Goal: Information Seeking & Learning: Find specific fact

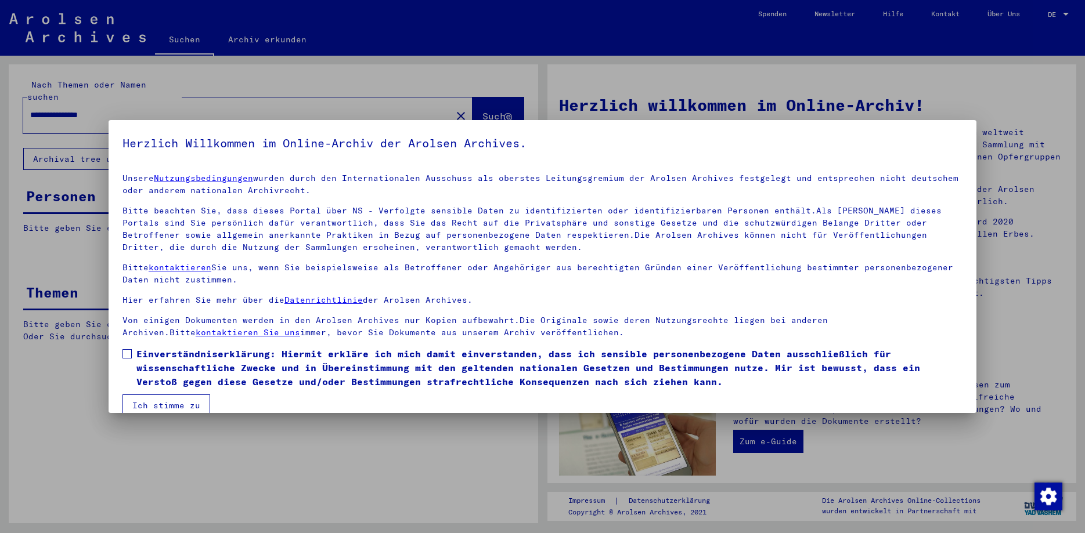
click at [128, 355] on span at bounding box center [126, 353] width 9 height 9
click at [150, 410] on button "Ich stimme zu" at bounding box center [166, 406] width 88 height 22
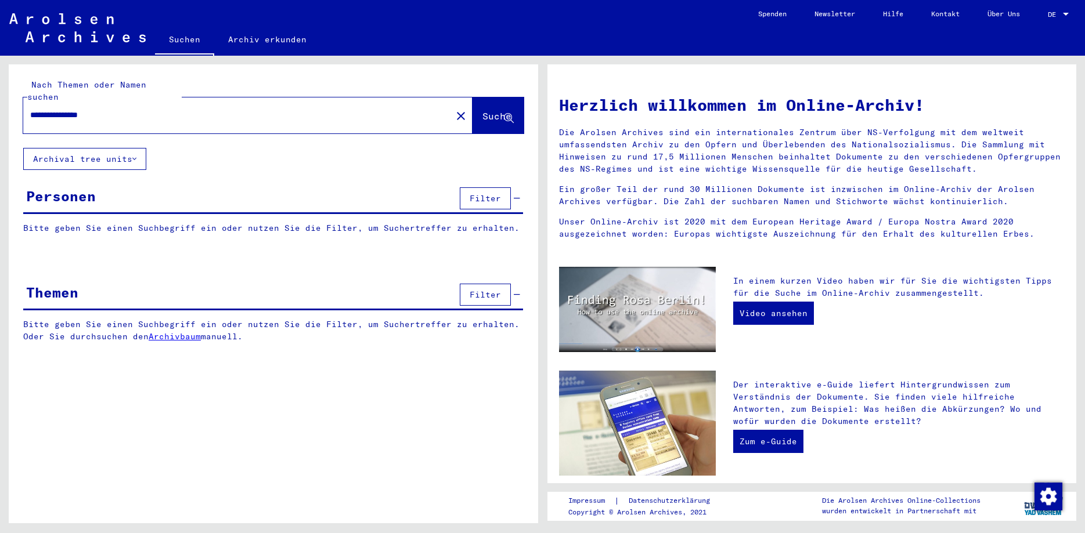
click at [1045, 15] on link "DE DE" at bounding box center [1059, 14] width 51 height 28
click at [1066, 15] on div at bounding box center [1066, 14] width 6 height 3
click at [1050, 17] on span "English" at bounding box center [1036, 20] width 28 height 9
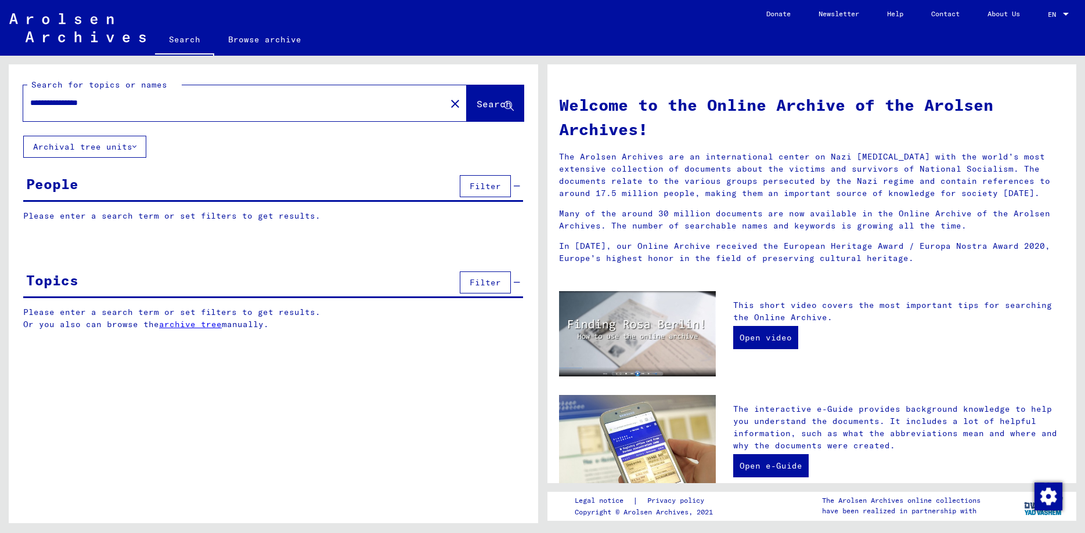
drag, startPoint x: 131, startPoint y: 98, endPoint x: 86, endPoint y: 107, distance: 46.2
click at [86, 107] on input "**********" at bounding box center [231, 103] width 402 height 12
type input "**********"
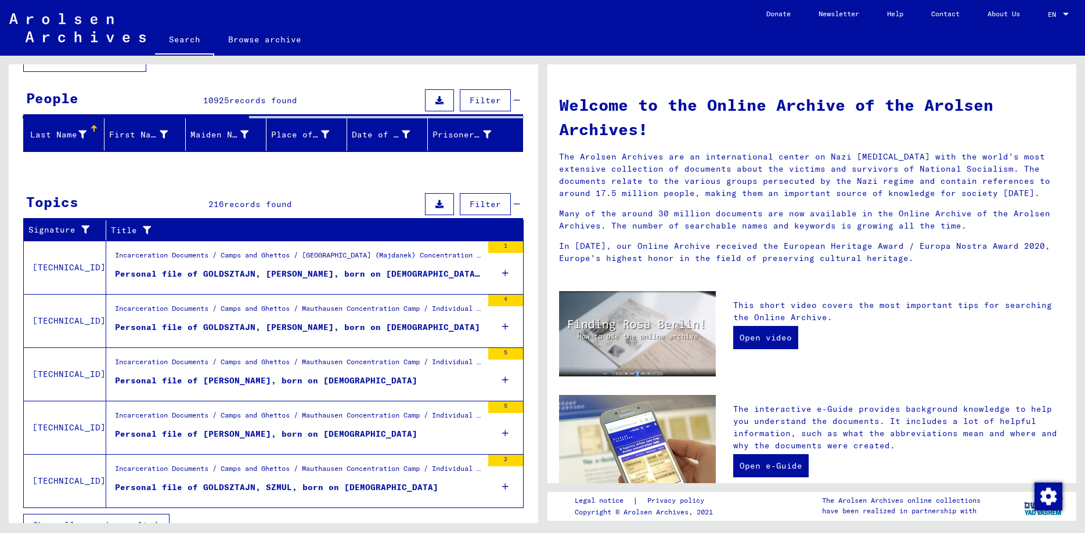
scroll to position [105, 0]
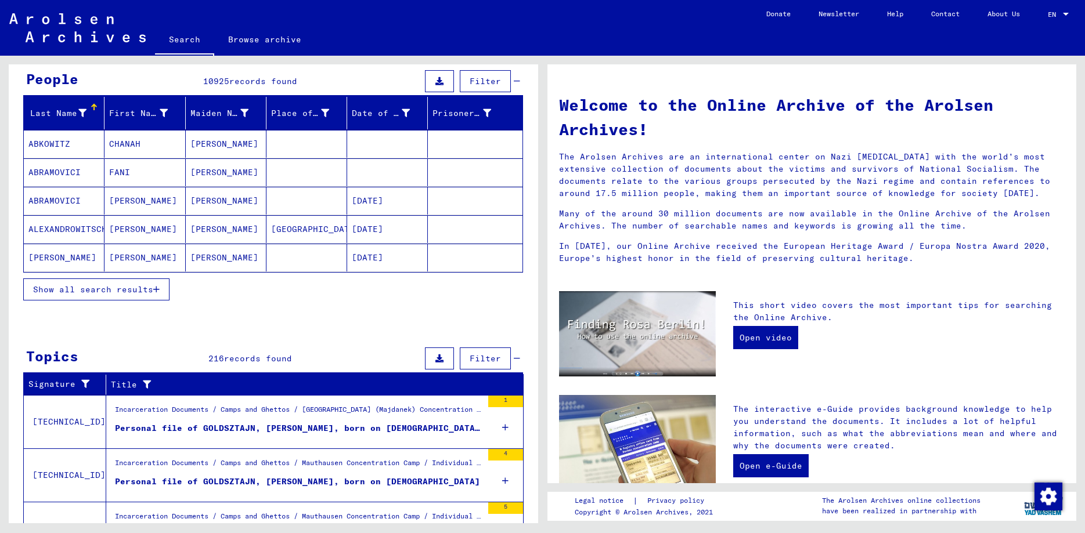
click at [150, 289] on span "Show all search results" at bounding box center [93, 289] width 120 height 10
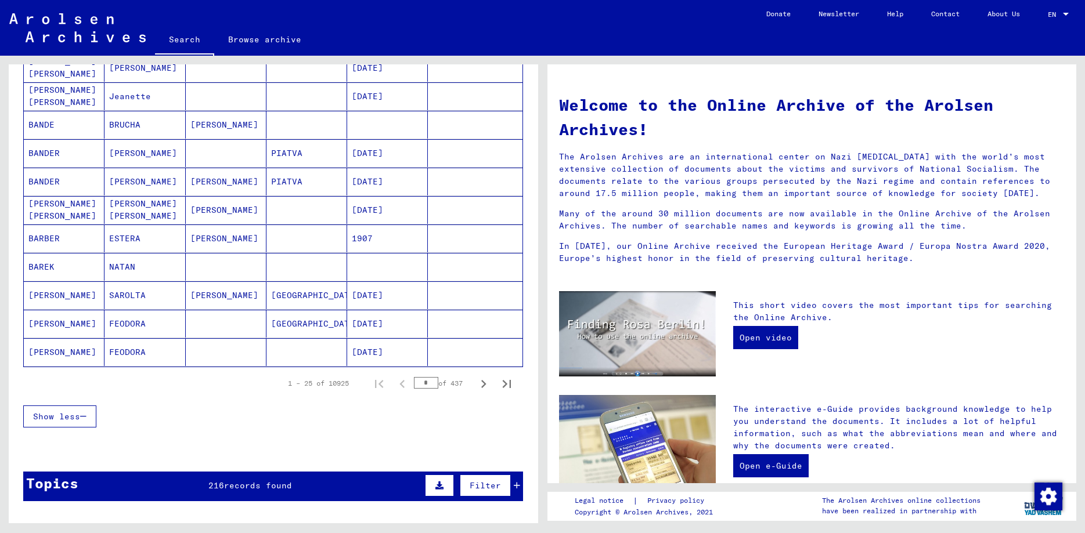
scroll to position [606, 0]
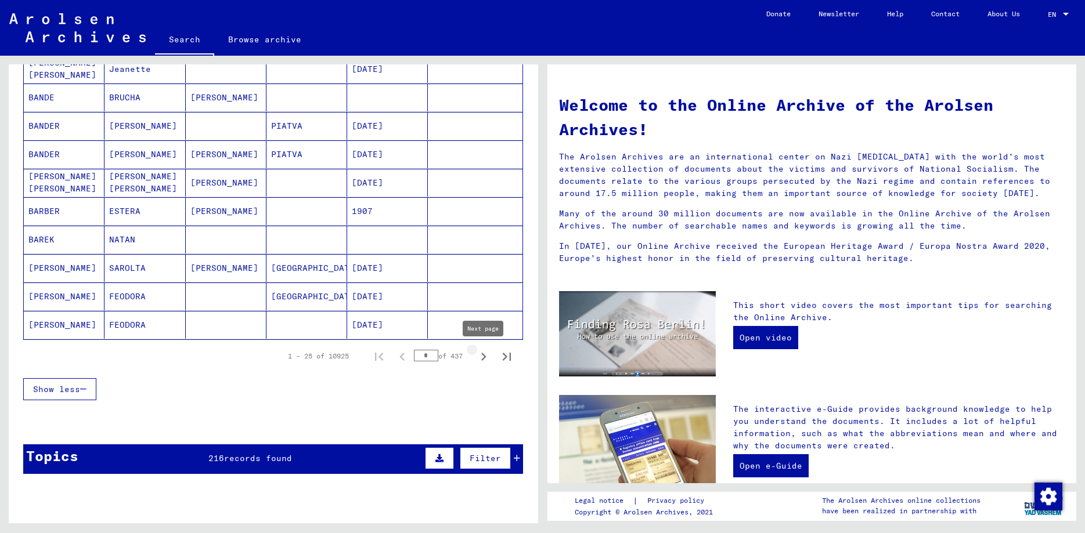
click at [484, 355] on icon "Next page" at bounding box center [483, 357] width 5 height 8
type input "*"
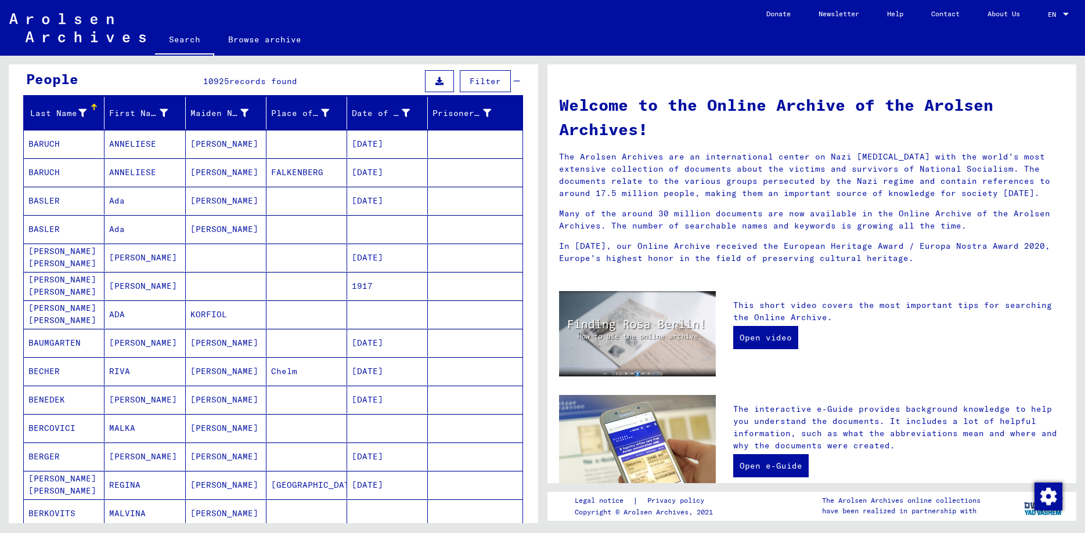
scroll to position [0, 0]
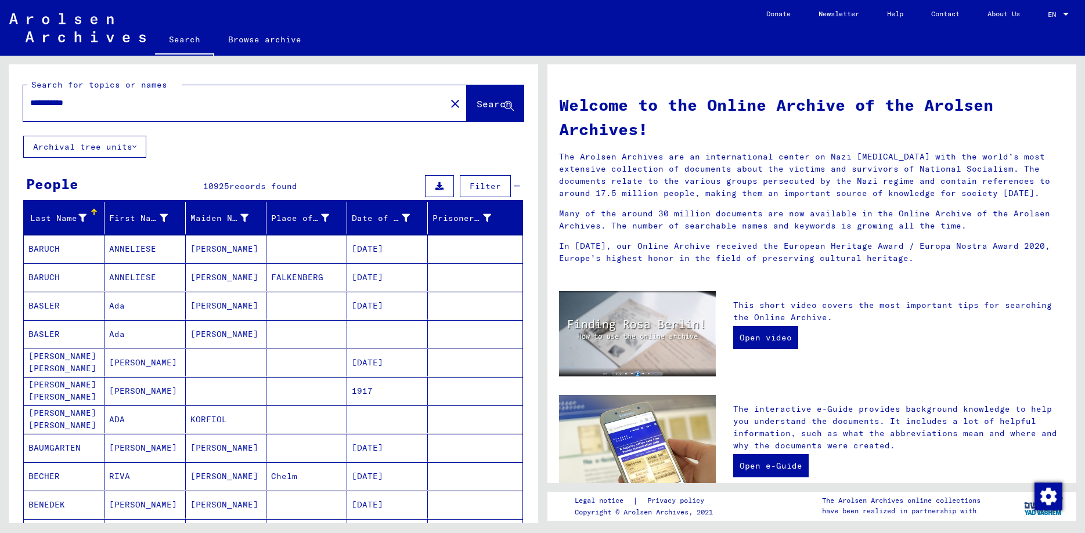
click at [111, 111] on div "**********" at bounding box center [227, 103] width 409 height 26
drag, startPoint x: 124, startPoint y: 106, endPoint x: 143, endPoint y: 98, distance: 20.6
click at [125, 106] on input "**********" at bounding box center [231, 103] width 402 height 12
type input "**********"
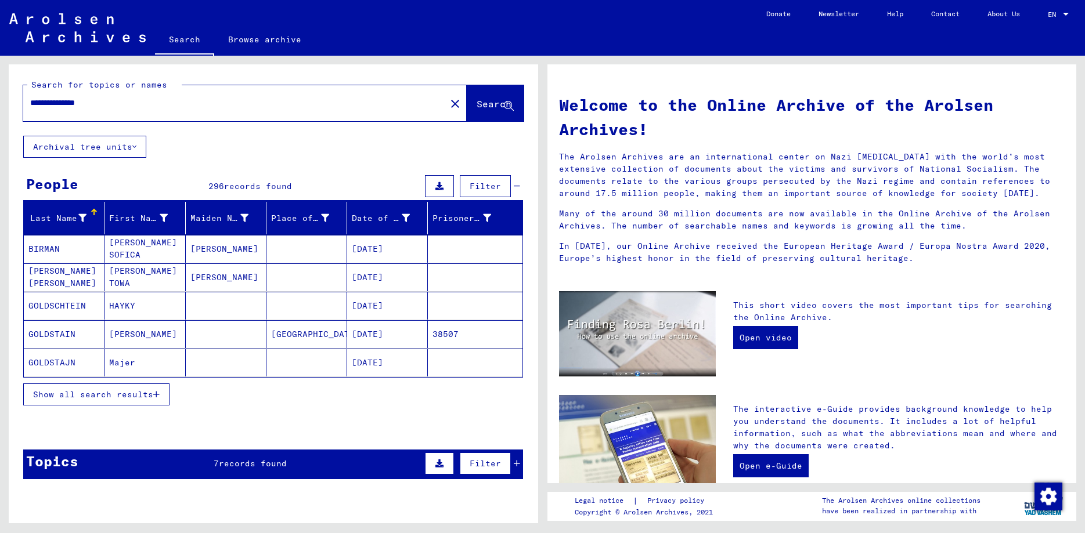
click at [374, 367] on mat-cell "[DATE]" at bounding box center [387, 363] width 81 height 28
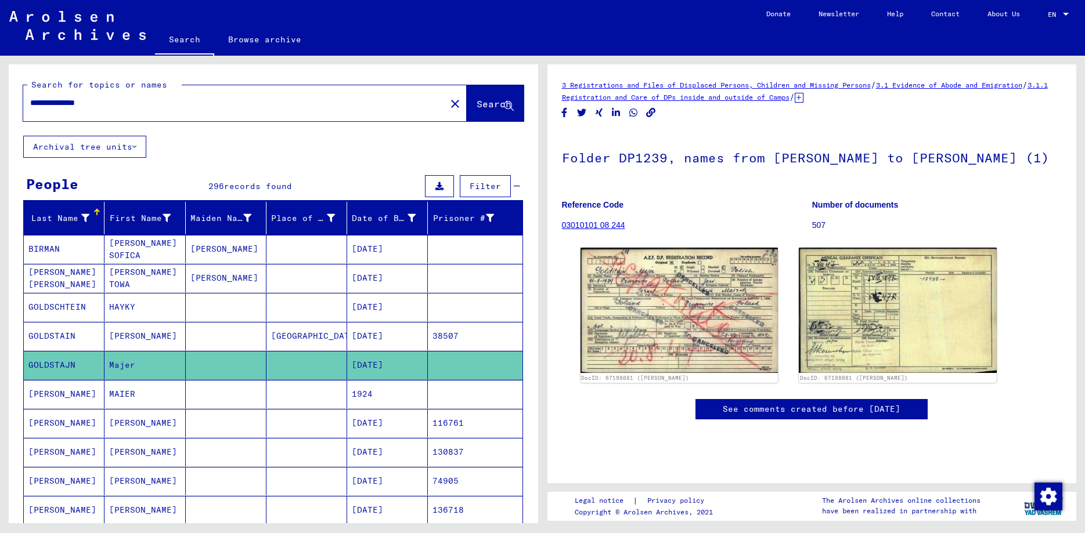
click at [366, 393] on mat-cell "1924" at bounding box center [387, 394] width 81 height 28
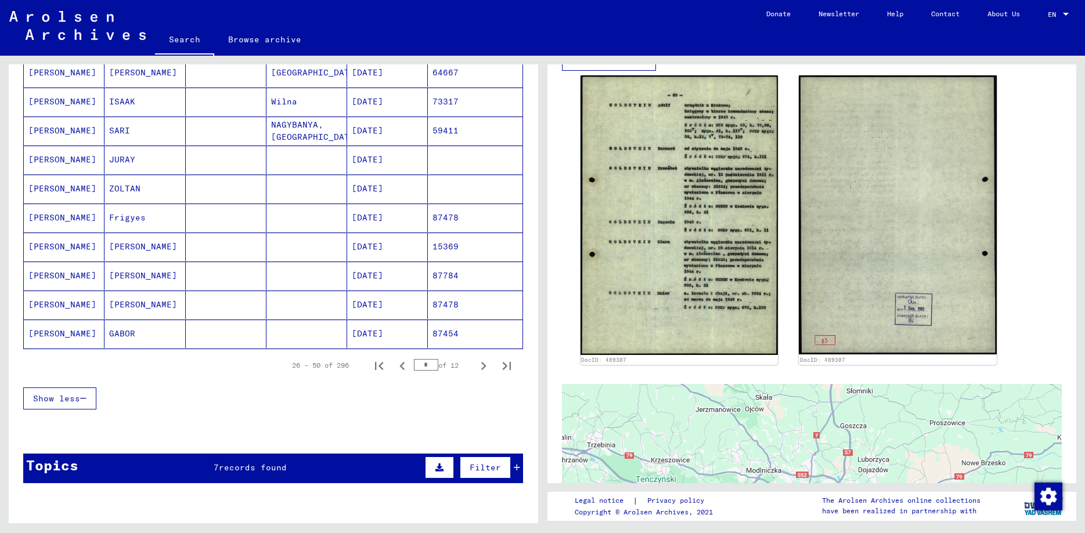
scroll to position [627, 0]
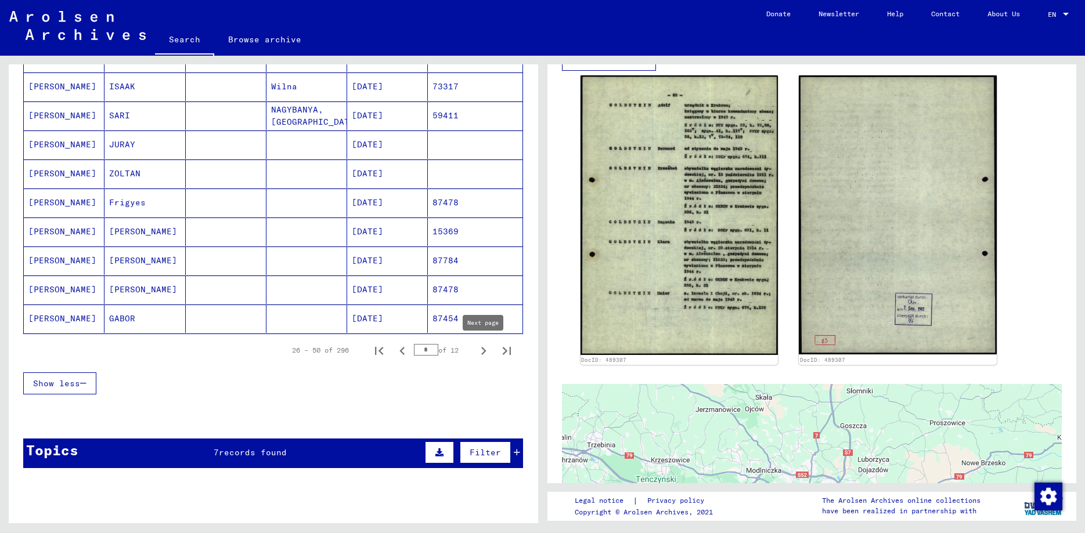
click at [487, 352] on icon "Next page" at bounding box center [483, 351] width 16 height 16
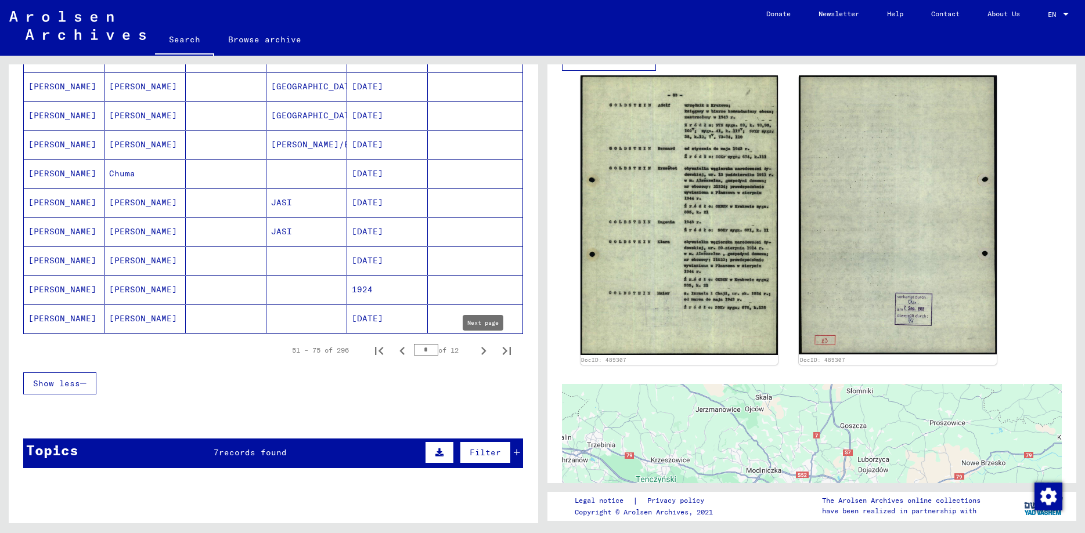
click at [482, 353] on icon "Next page" at bounding box center [483, 351] width 5 height 8
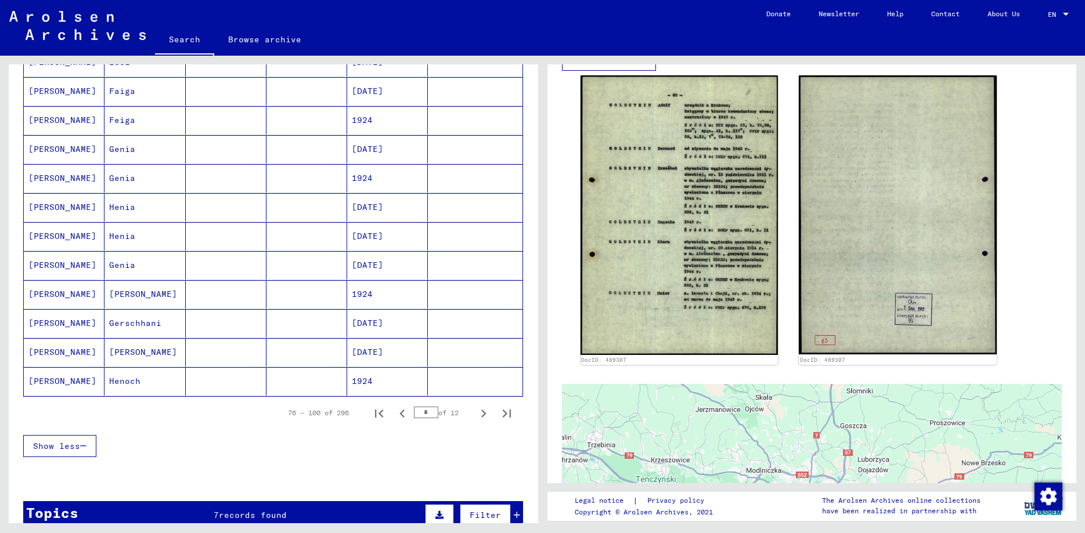
scroll to position [878, 0]
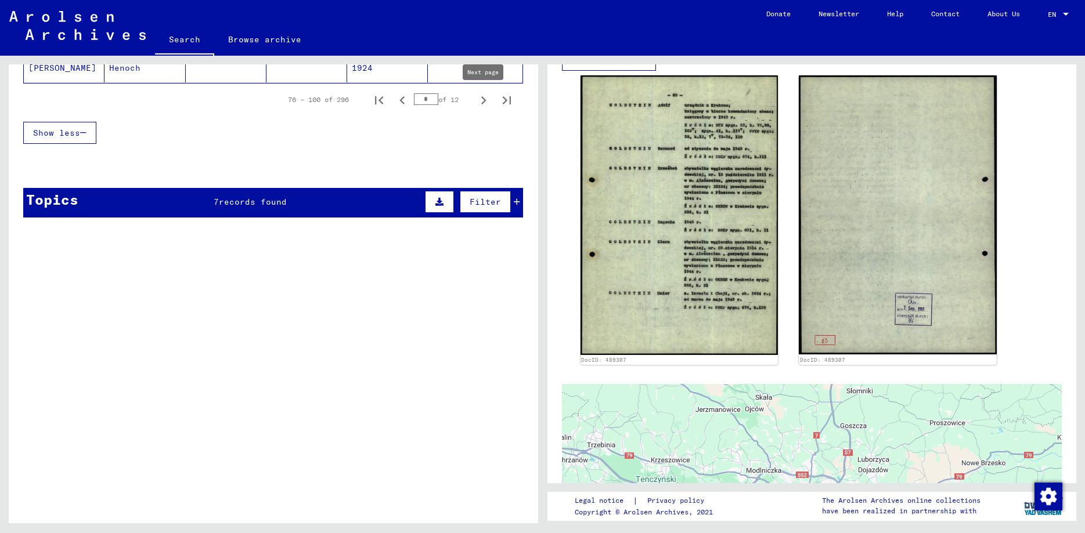
click at [482, 103] on icon "Next page" at bounding box center [483, 100] width 5 height 8
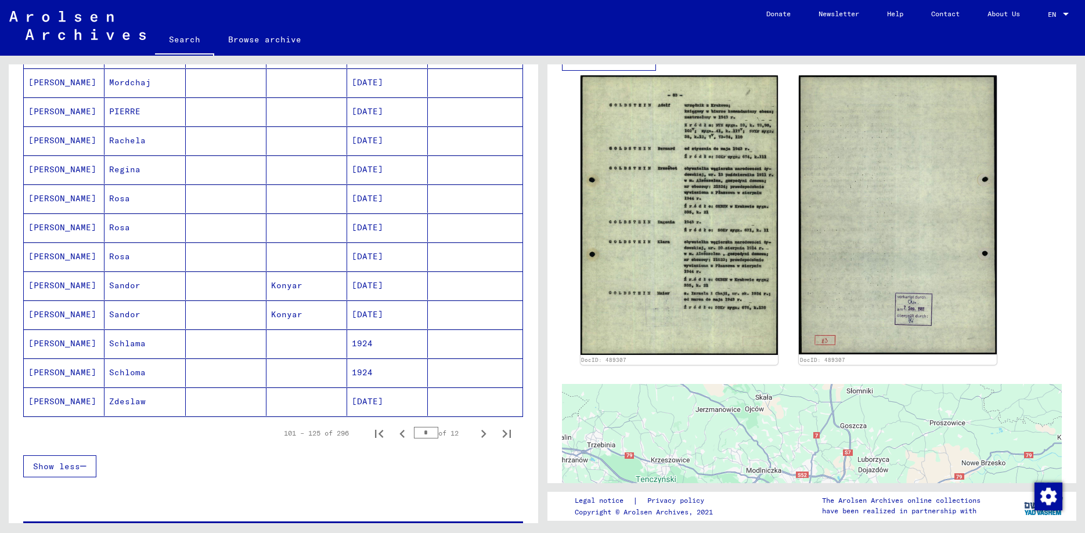
scroll to position [564, 0]
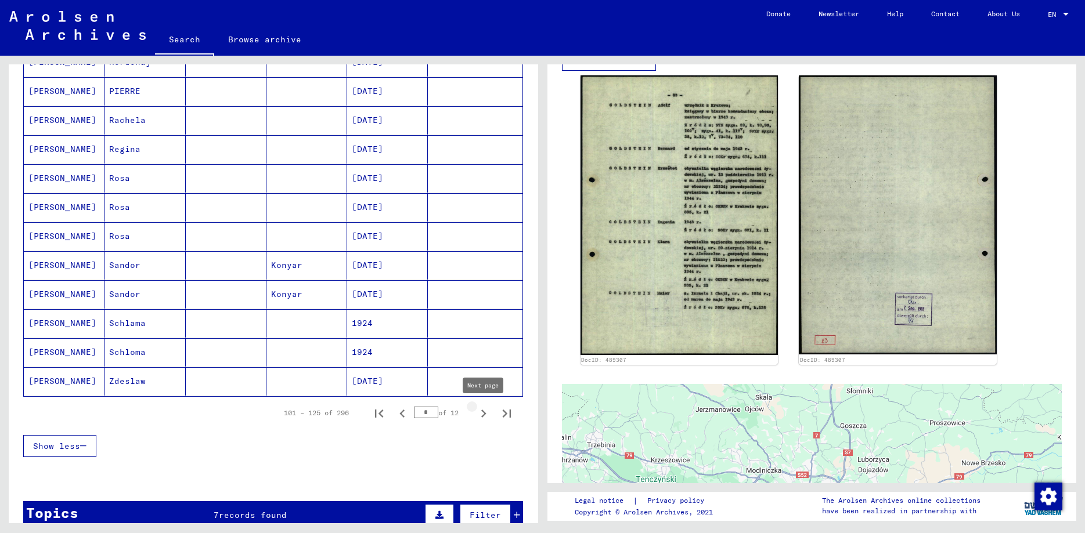
click at [485, 414] on icon "Next page" at bounding box center [483, 414] width 5 height 8
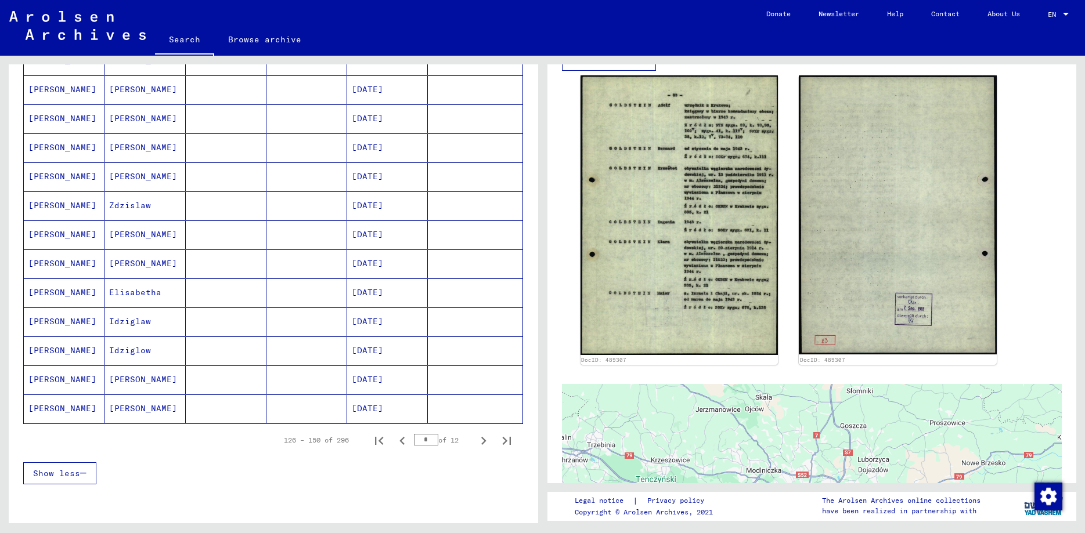
scroll to position [689, 0]
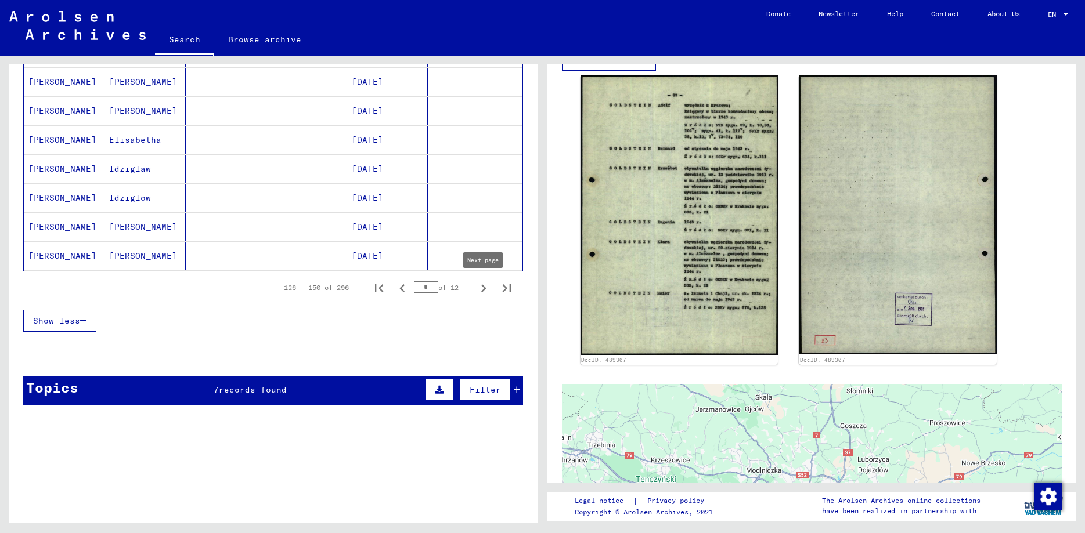
click at [482, 290] on icon "Next page" at bounding box center [483, 288] width 16 height 16
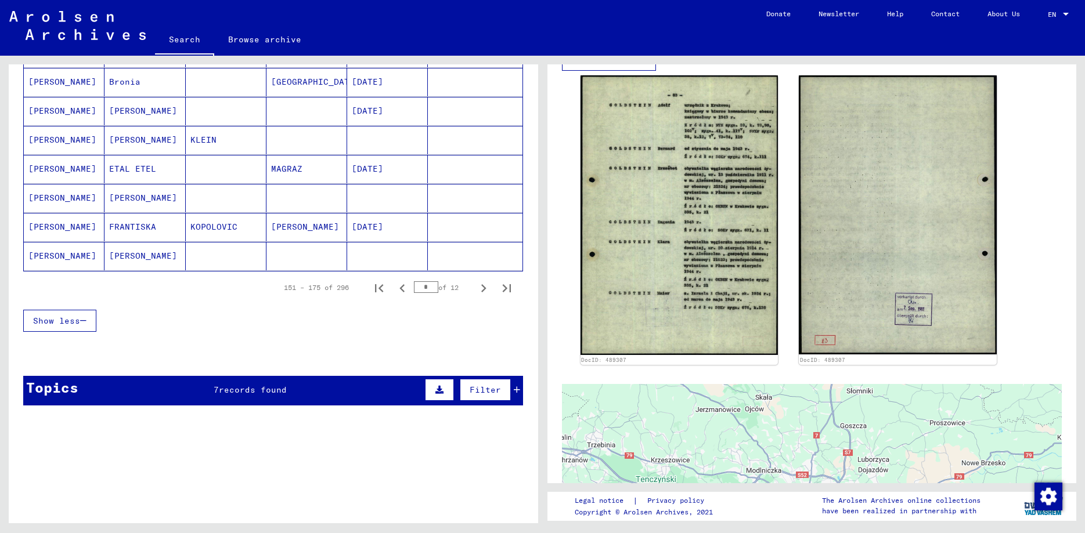
click at [45, 261] on mat-cell "[PERSON_NAME]" at bounding box center [64, 256] width 81 height 28
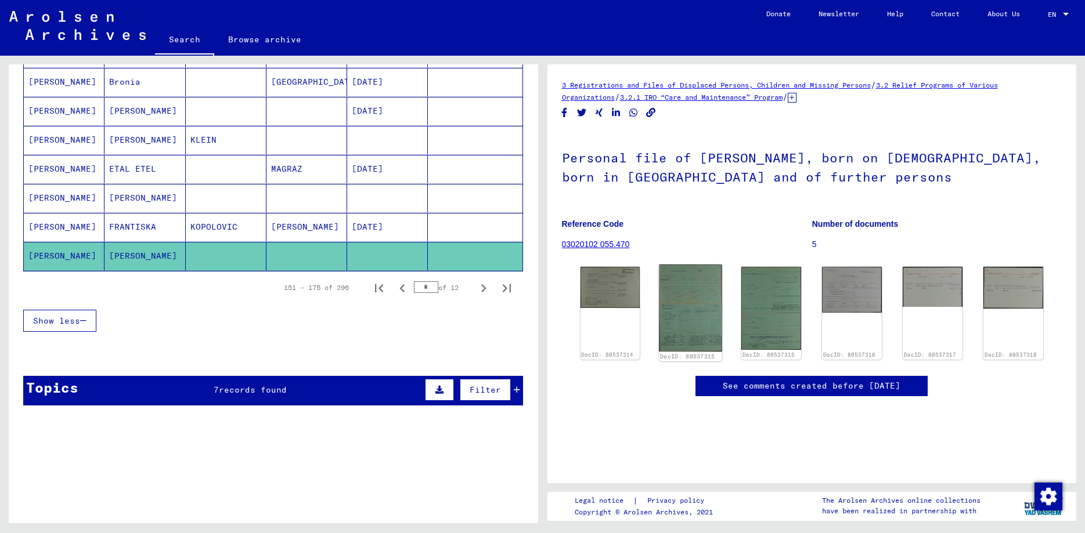
click at [674, 341] on img at bounding box center [690, 308] width 63 height 87
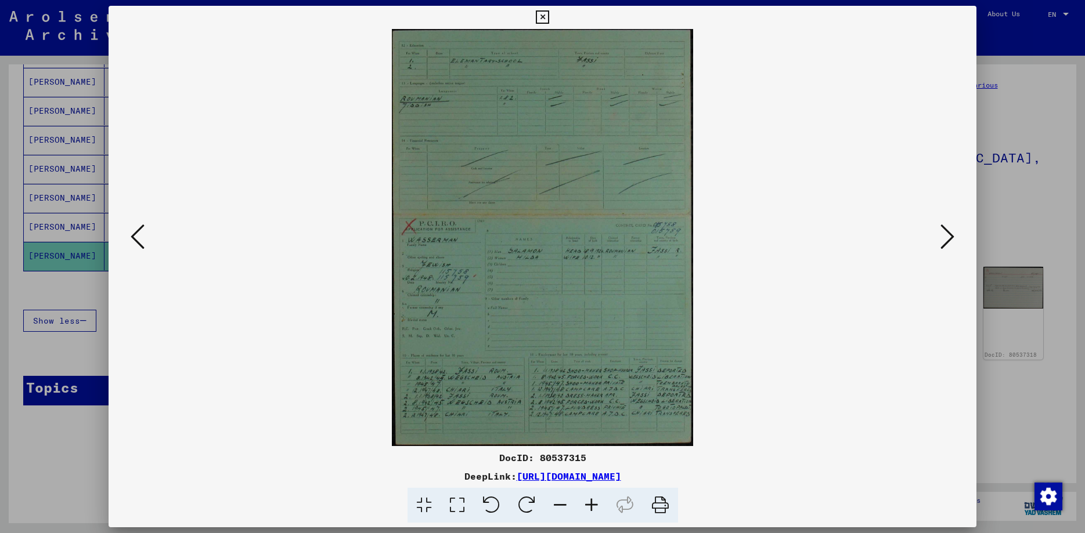
click at [587, 506] on icon at bounding box center [591, 505] width 31 height 35
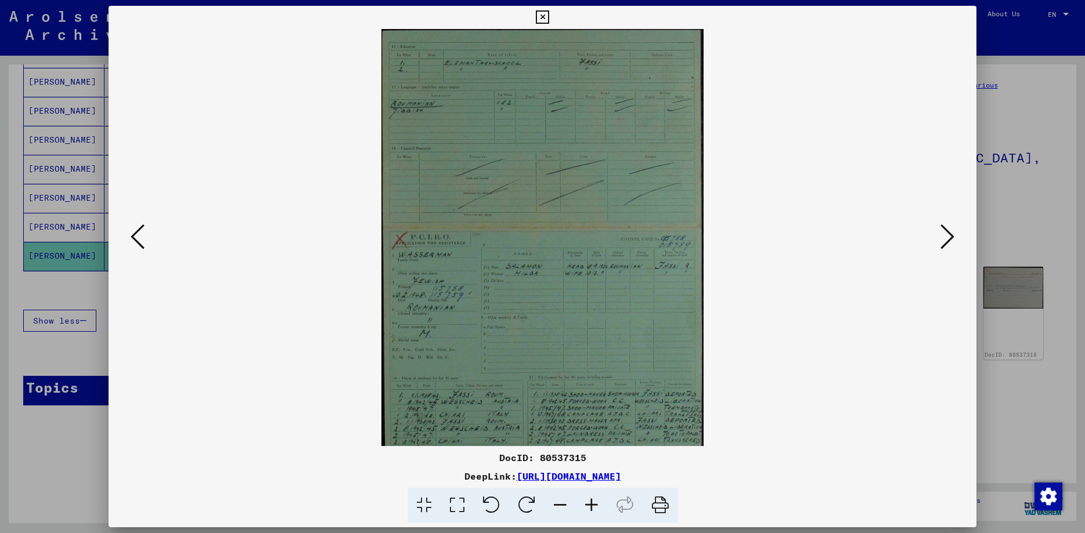
click at [587, 506] on icon at bounding box center [591, 505] width 31 height 35
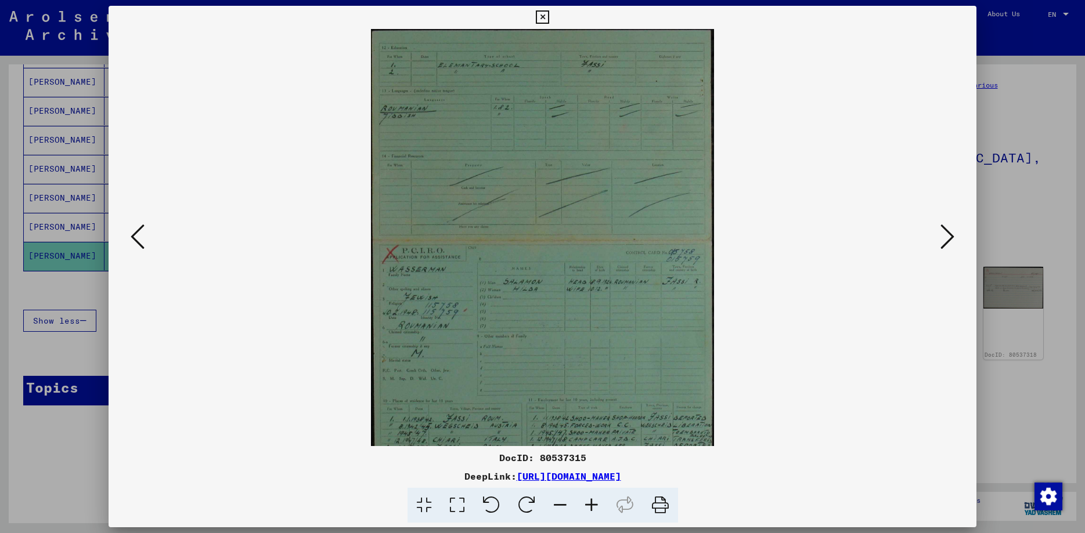
click at [590, 505] on icon at bounding box center [591, 505] width 31 height 35
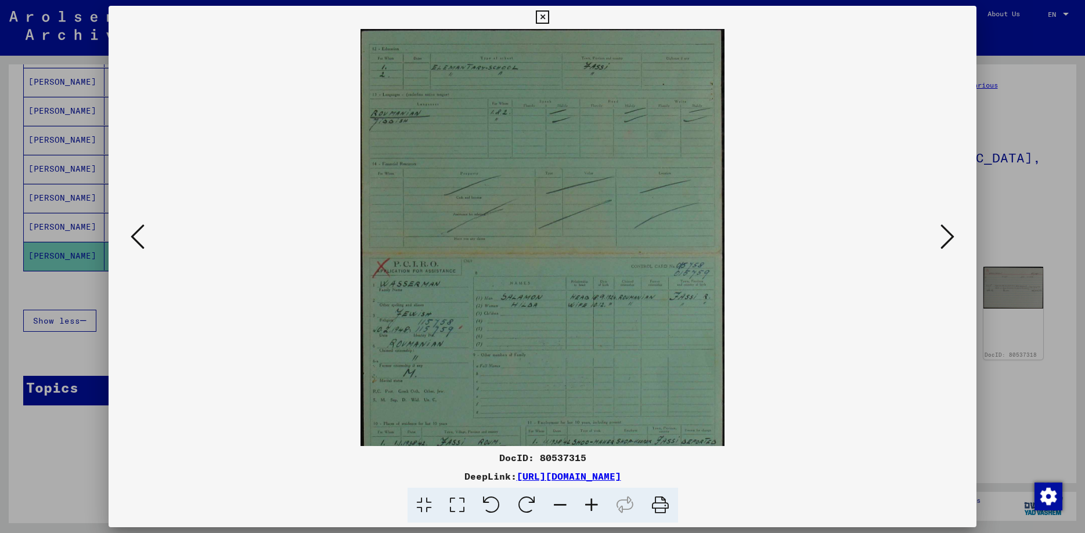
click at [591, 505] on icon at bounding box center [591, 505] width 31 height 35
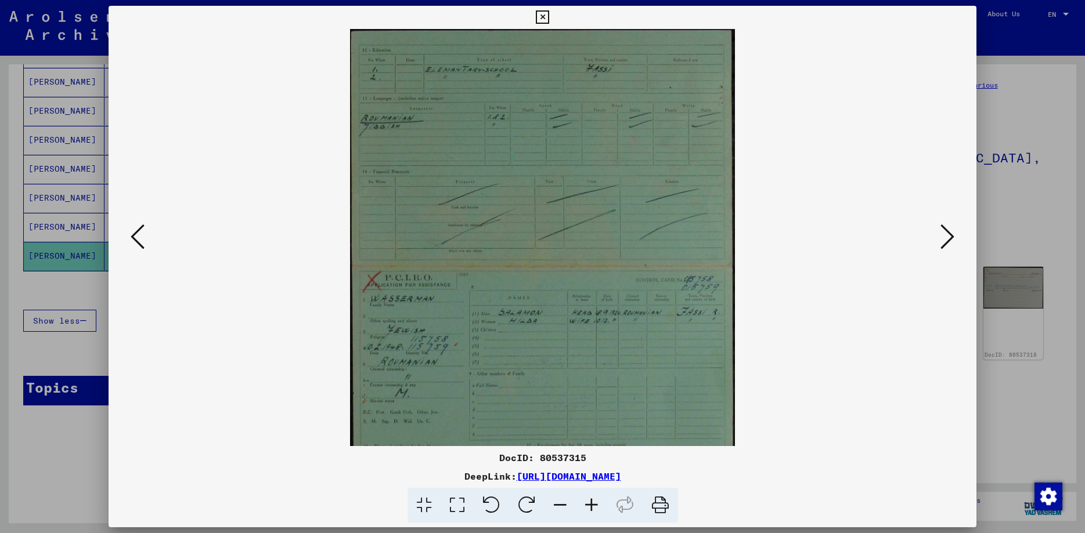
click at [591, 504] on icon at bounding box center [591, 505] width 31 height 35
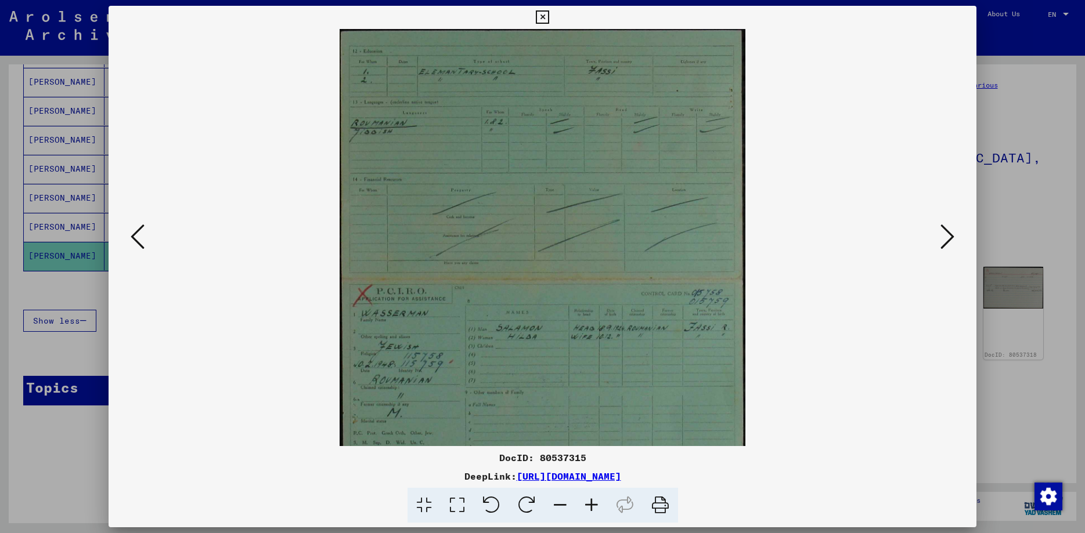
click at [591, 504] on icon at bounding box center [591, 505] width 31 height 35
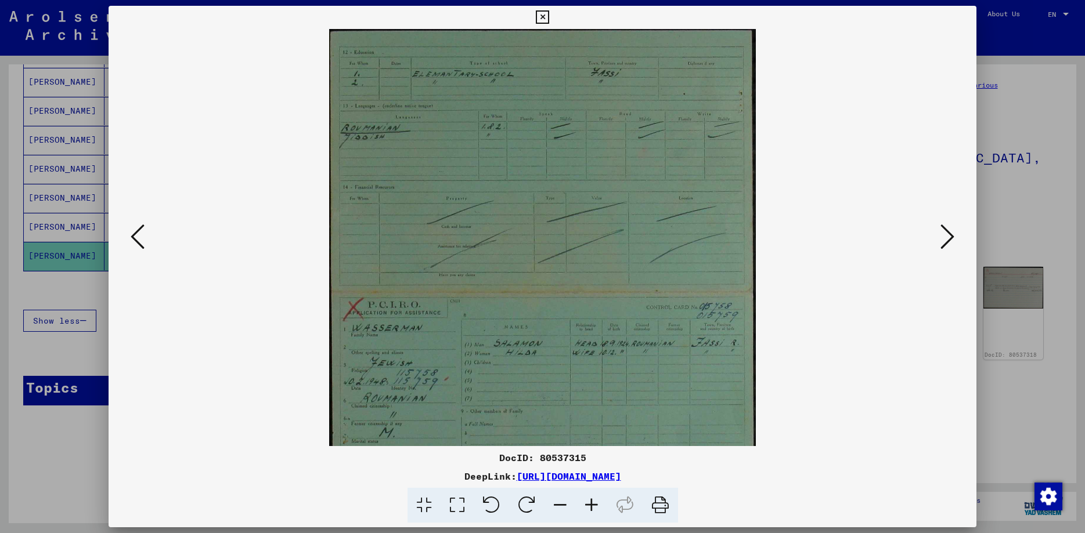
click at [591, 504] on icon at bounding box center [591, 505] width 31 height 35
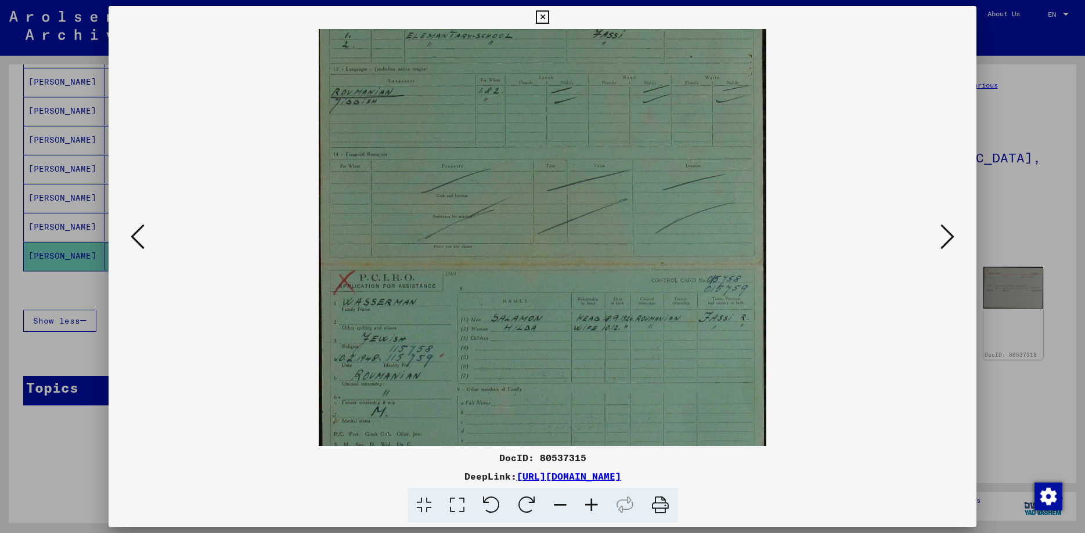
scroll to position [41, 0]
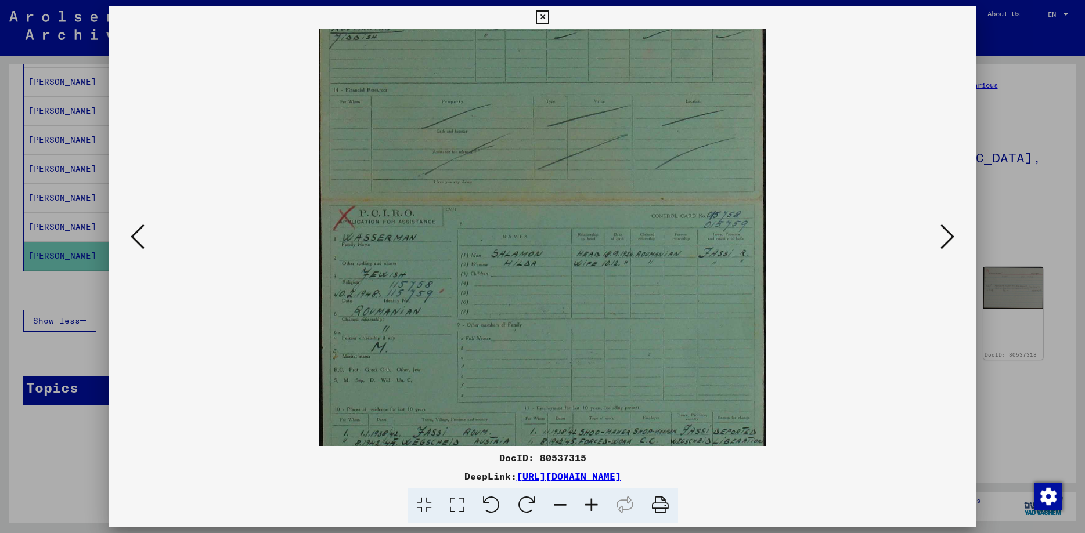
drag, startPoint x: 367, startPoint y: 431, endPoint x: 381, endPoint y: 312, distance: 120.3
click at [380, 316] on img at bounding box center [542, 234] width 447 height 620
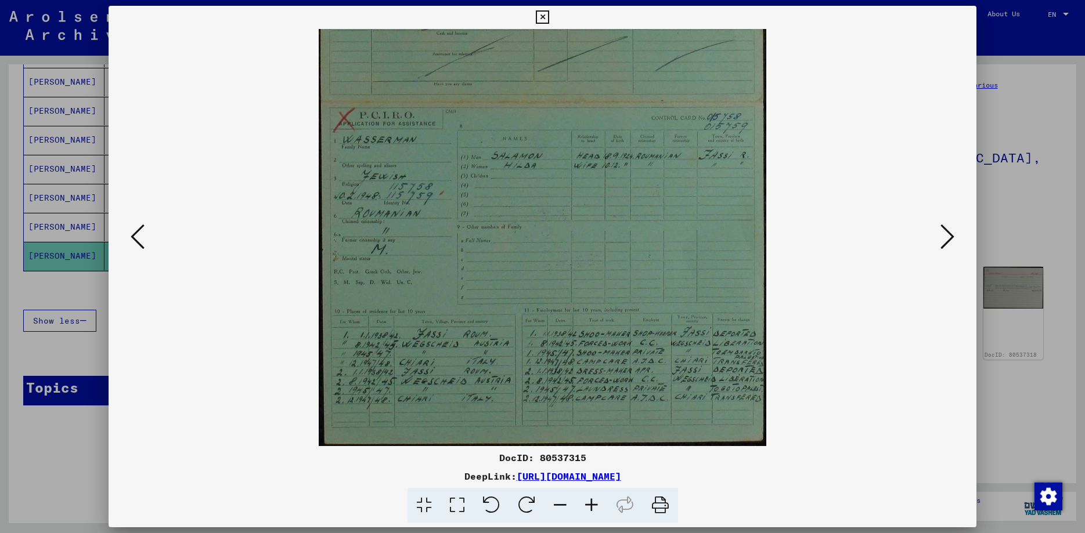
drag, startPoint x: 582, startPoint y: 384, endPoint x: 566, endPoint y: 233, distance: 151.1
click at [572, 234] on img at bounding box center [542, 136] width 447 height 620
click at [590, 510] on icon at bounding box center [591, 505] width 31 height 35
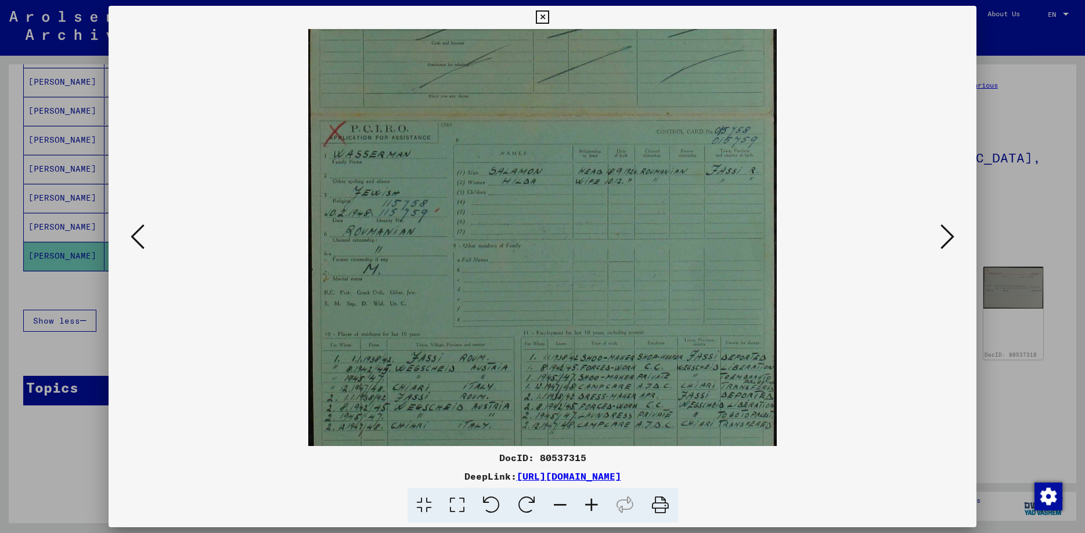
click at [590, 510] on icon at bounding box center [591, 505] width 31 height 35
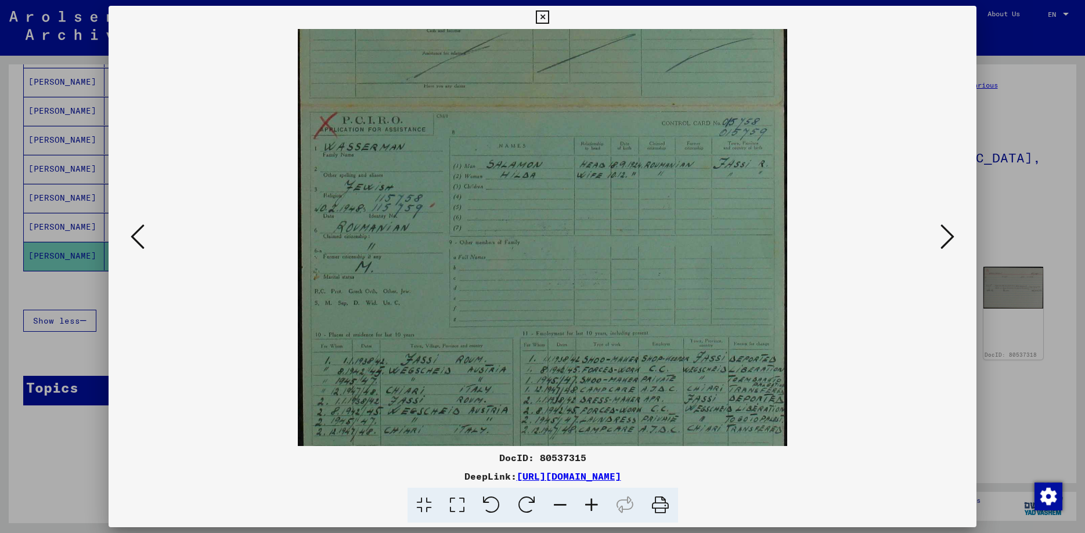
scroll to position [261, 0]
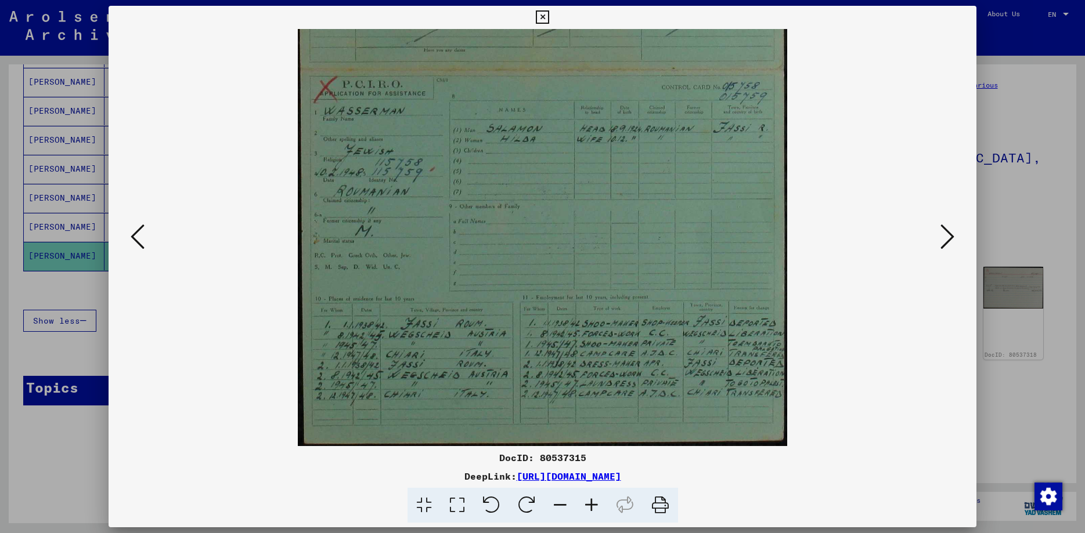
drag, startPoint x: 479, startPoint y: 405, endPoint x: 474, endPoint y: 333, distance: 72.8
click at [474, 333] on img at bounding box center [542, 107] width 489 height 678
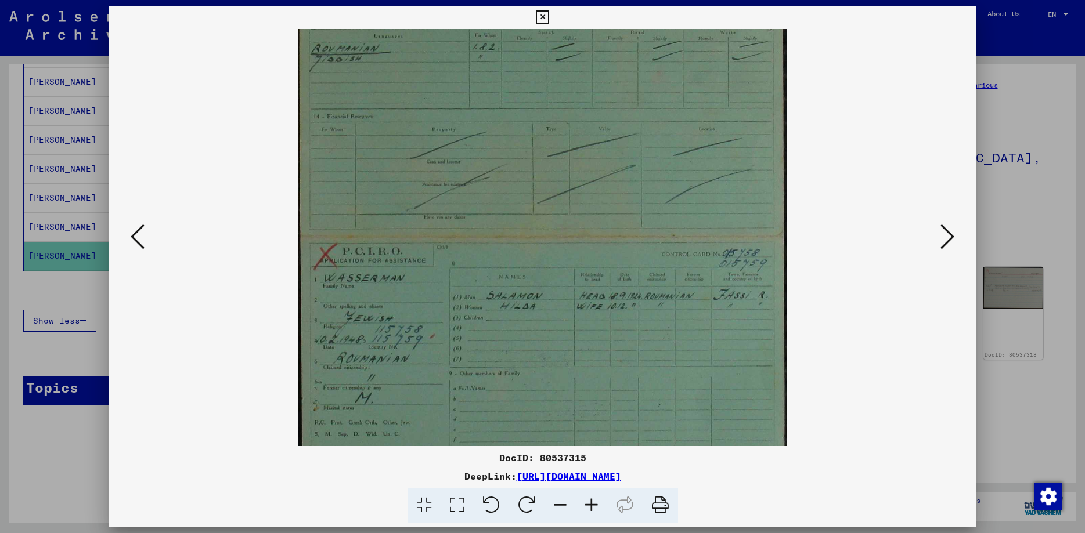
scroll to position [0, 0]
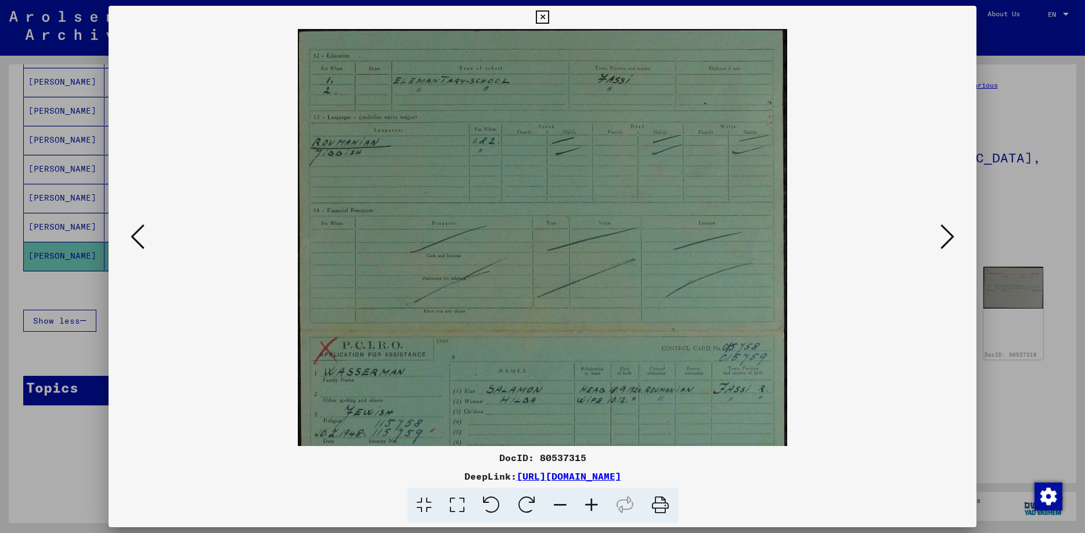
drag, startPoint x: 536, startPoint y: 124, endPoint x: 509, endPoint y: 344, distance: 221.6
click at [495, 454] on div "DocID: 80537315 DeepLink: [URL][DOMAIN_NAME]" at bounding box center [543, 265] width 868 height 518
drag, startPoint x: 504, startPoint y: 117, endPoint x: 428, endPoint y: 425, distance: 317.6
click at [428, 425] on img at bounding box center [542, 368] width 489 height 678
drag, startPoint x: 508, startPoint y: 232, endPoint x: 515, endPoint y: 317, distance: 85.6
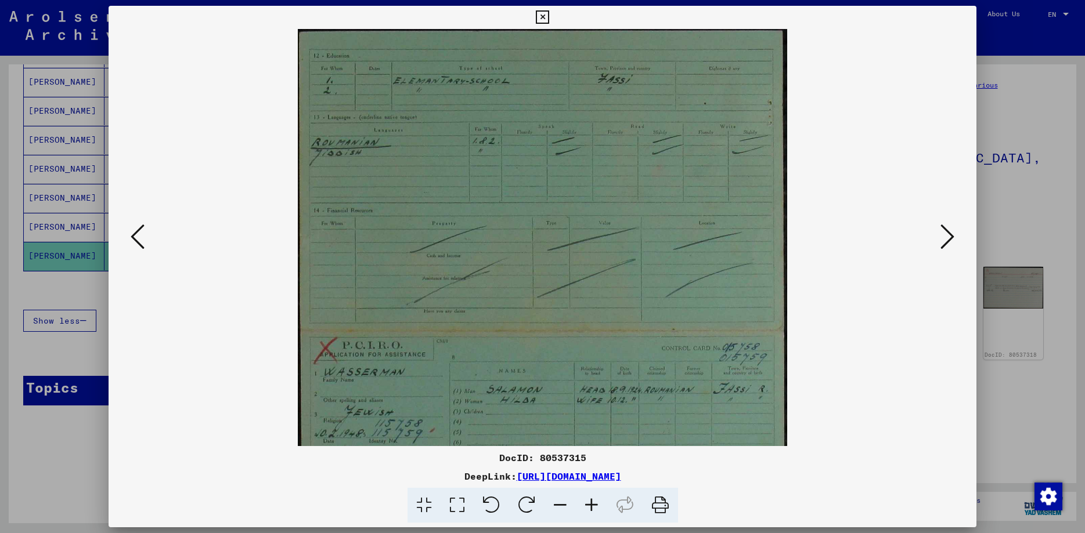
click at [515, 317] on img at bounding box center [542, 368] width 489 height 678
click at [947, 235] on icon at bounding box center [947, 237] width 14 height 28
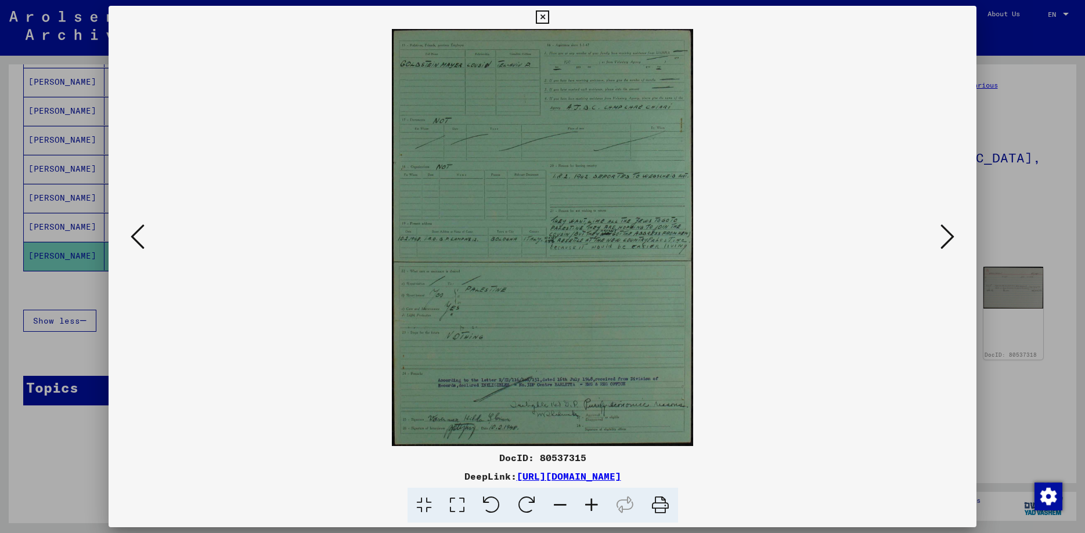
click at [594, 507] on icon at bounding box center [591, 505] width 31 height 35
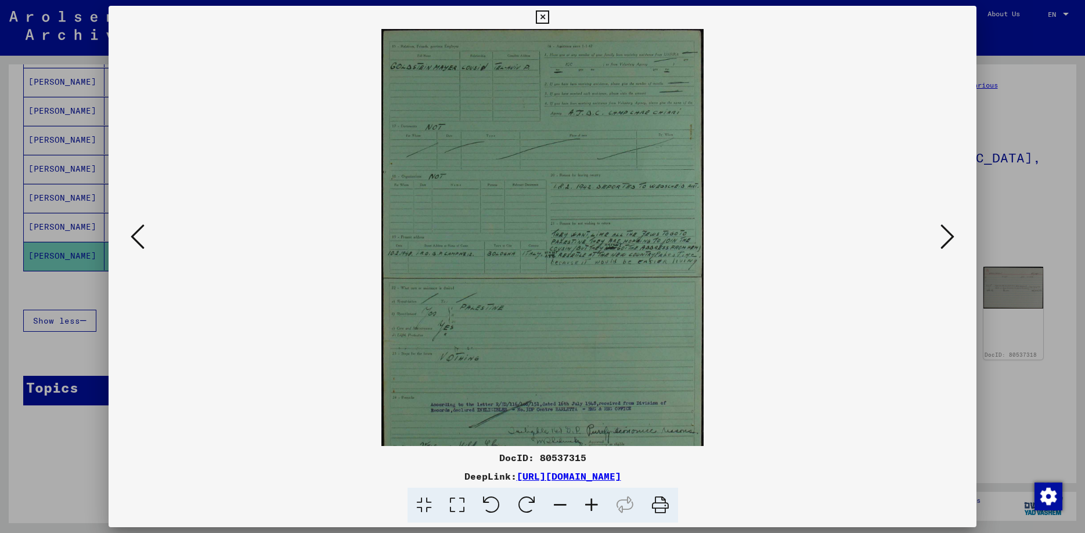
click at [594, 507] on icon at bounding box center [591, 505] width 31 height 35
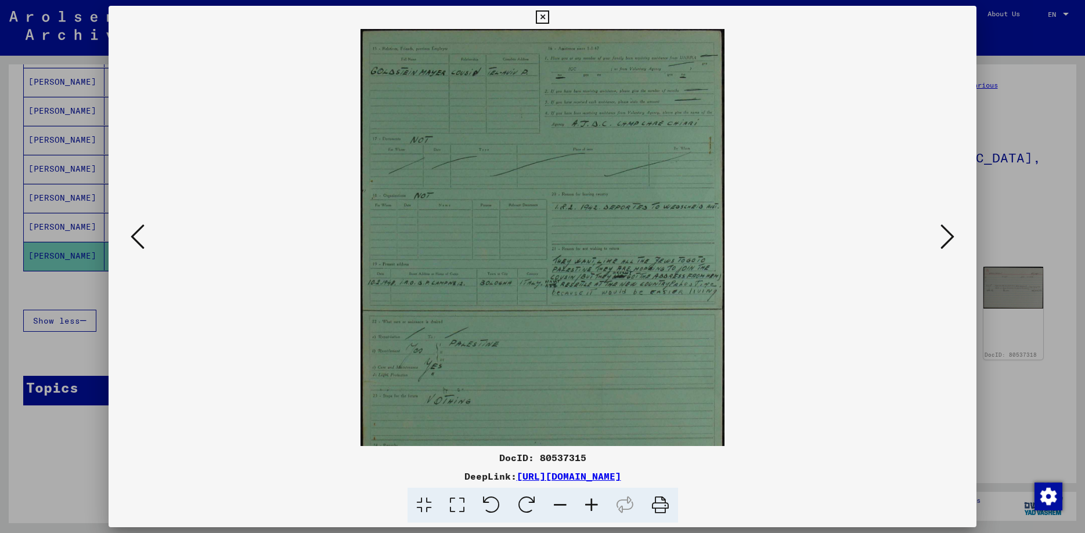
click at [594, 507] on icon at bounding box center [591, 505] width 31 height 35
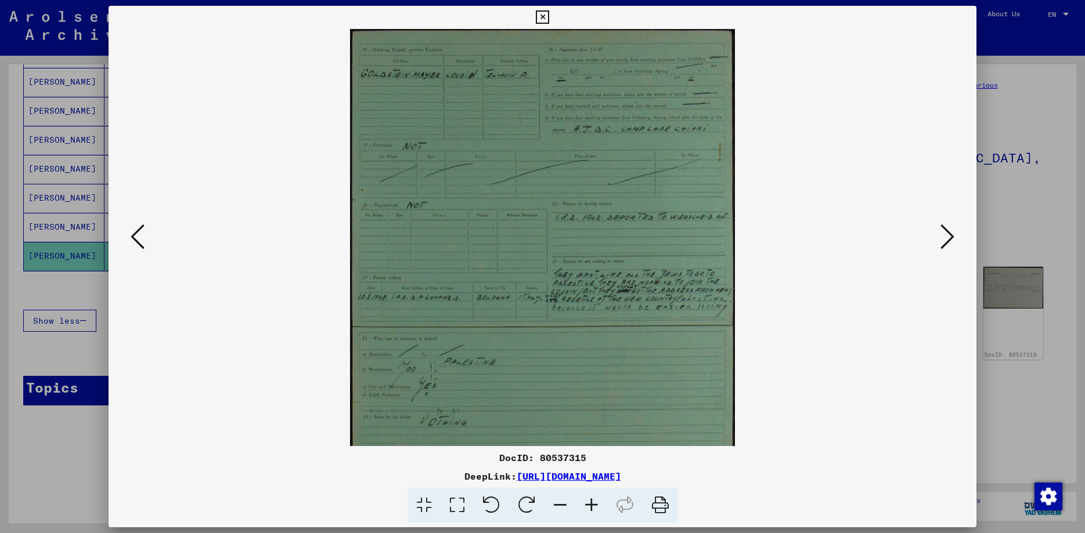
click at [594, 507] on icon at bounding box center [591, 505] width 31 height 35
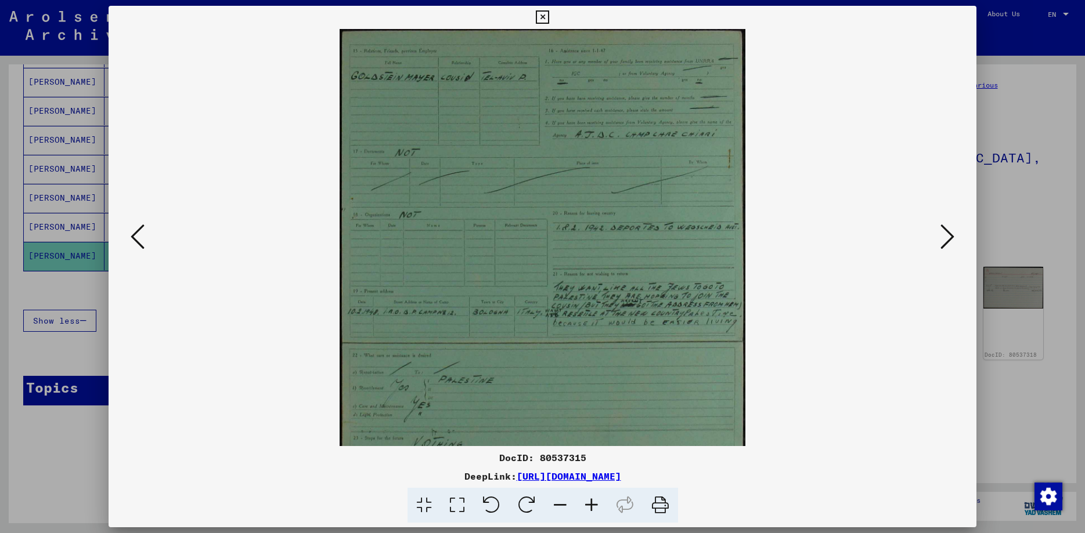
click at [594, 507] on icon at bounding box center [591, 505] width 31 height 35
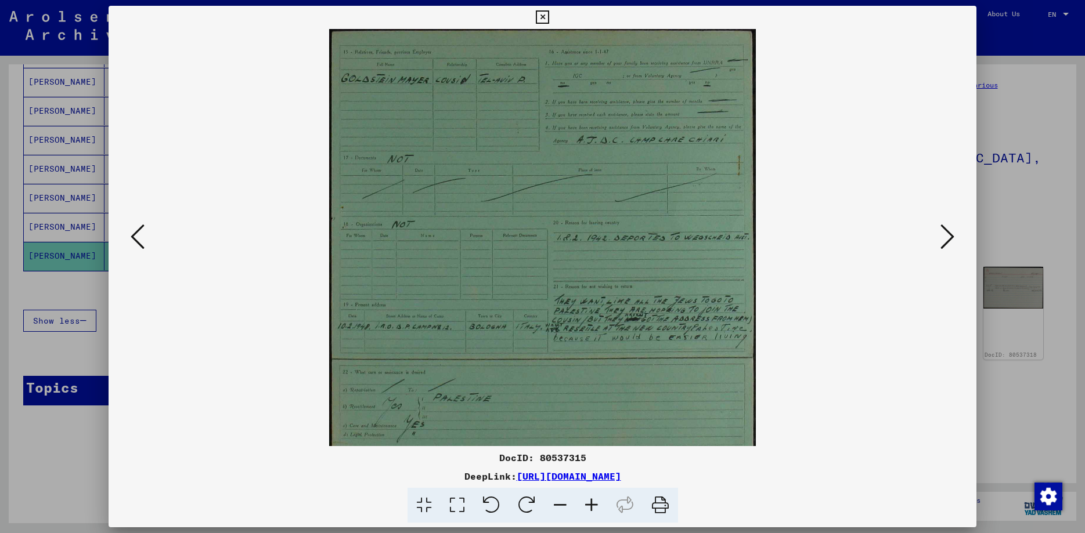
click at [594, 507] on icon at bounding box center [591, 505] width 31 height 35
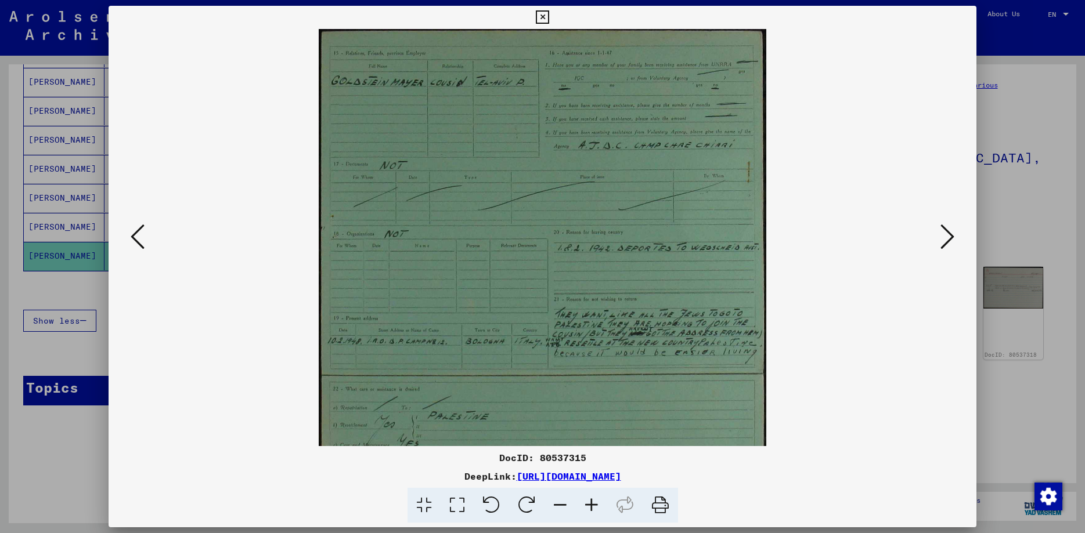
click at [594, 507] on icon at bounding box center [591, 505] width 31 height 35
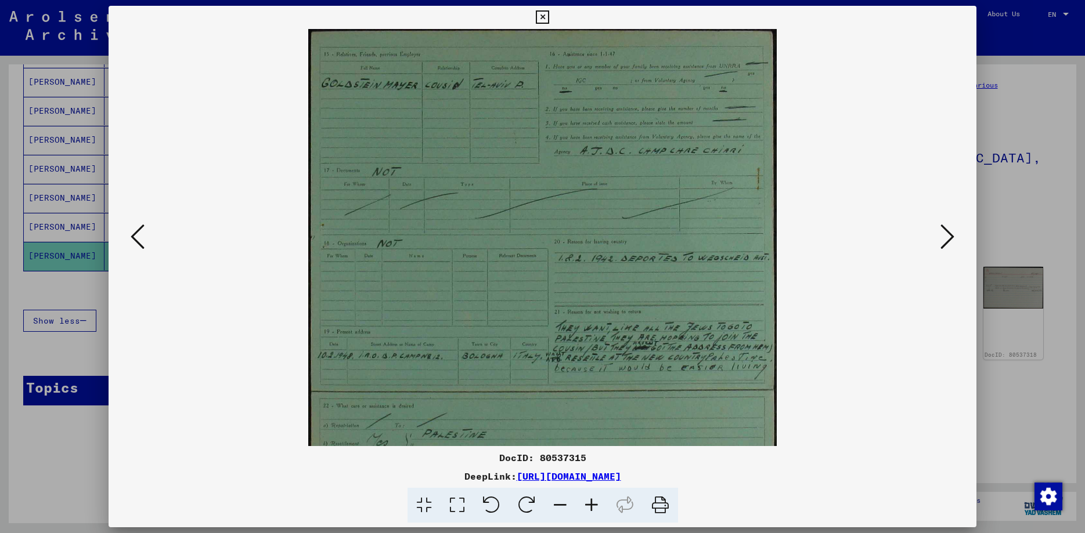
click at [594, 507] on icon at bounding box center [591, 505] width 31 height 35
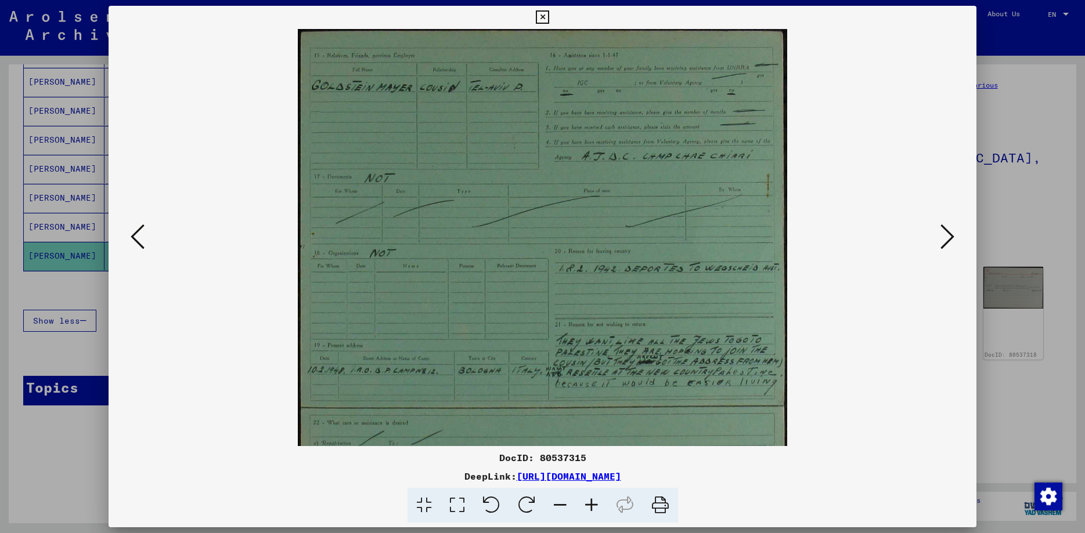
click at [594, 507] on icon at bounding box center [591, 505] width 31 height 35
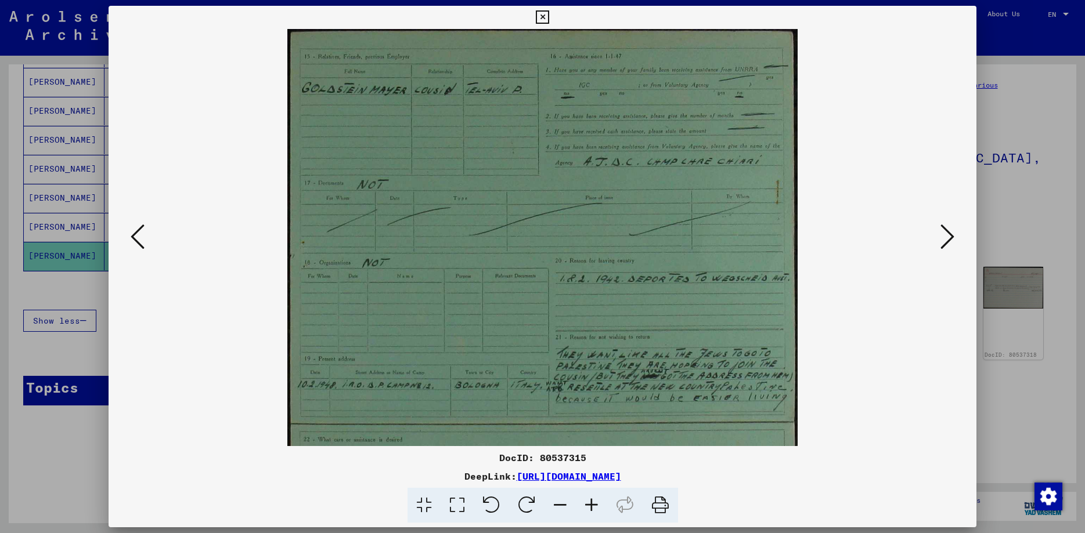
click at [594, 507] on icon at bounding box center [591, 505] width 31 height 35
click at [594, 506] on icon at bounding box center [591, 505] width 31 height 35
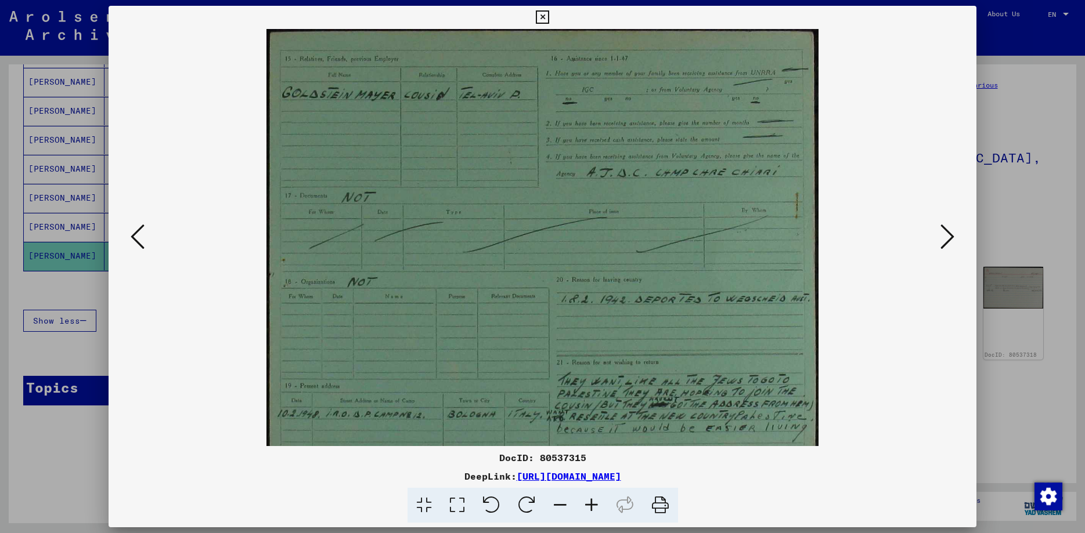
click at [594, 506] on icon at bounding box center [591, 505] width 31 height 35
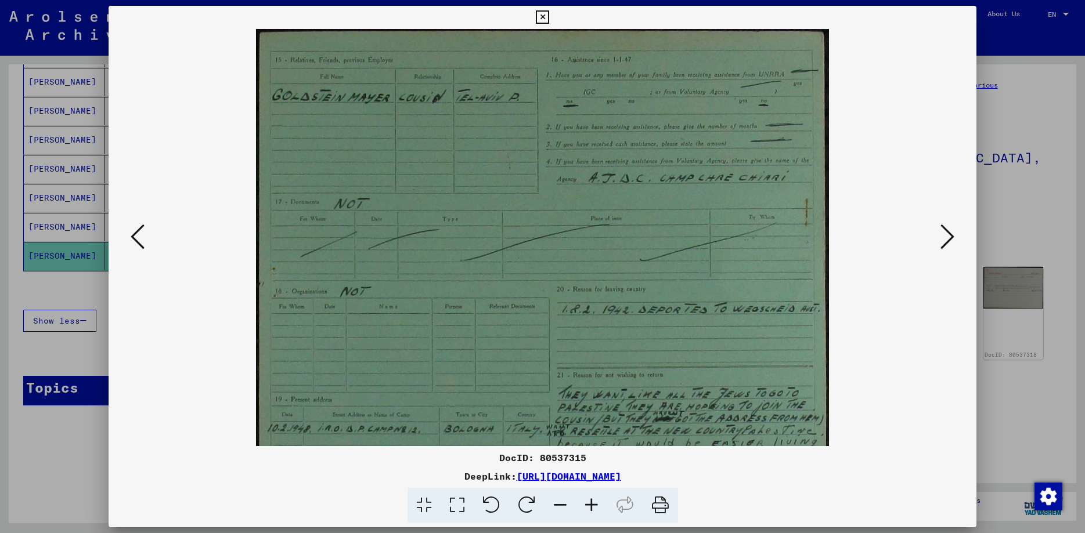
click at [594, 506] on icon at bounding box center [591, 505] width 31 height 35
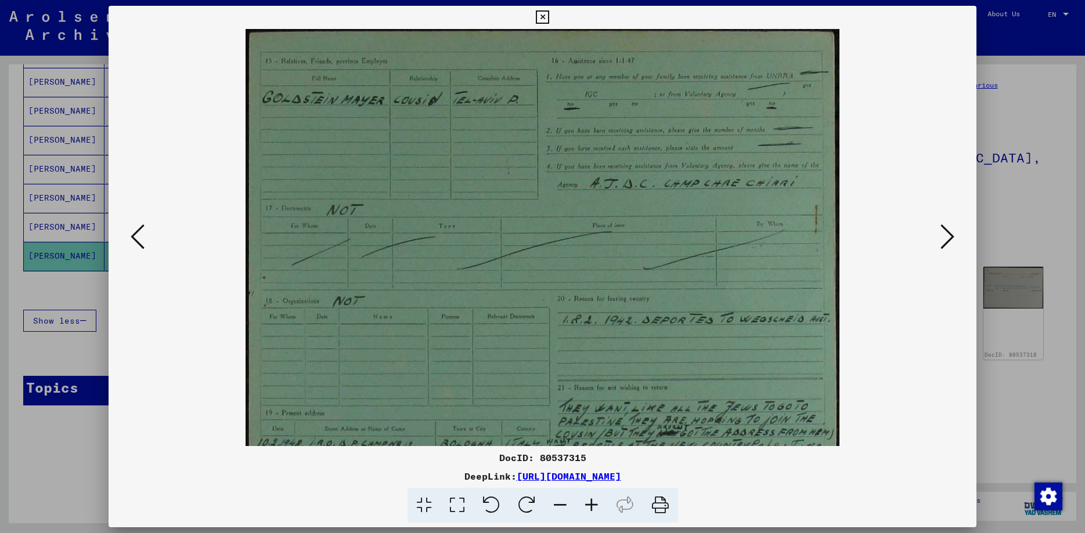
click at [594, 506] on icon at bounding box center [591, 505] width 31 height 35
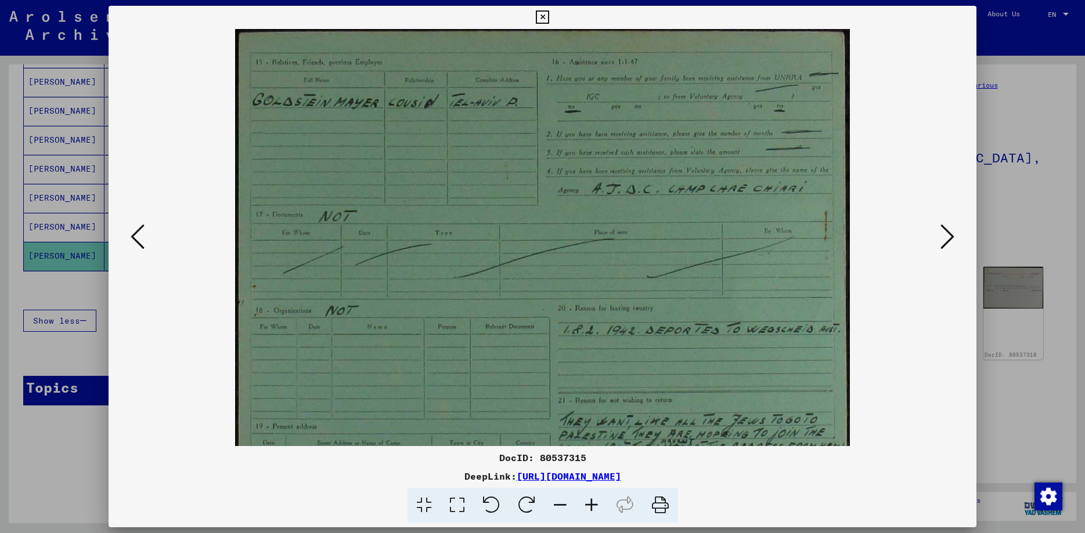
click at [594, 506] on icon at bounding box center [591, 505] width 31 height 35
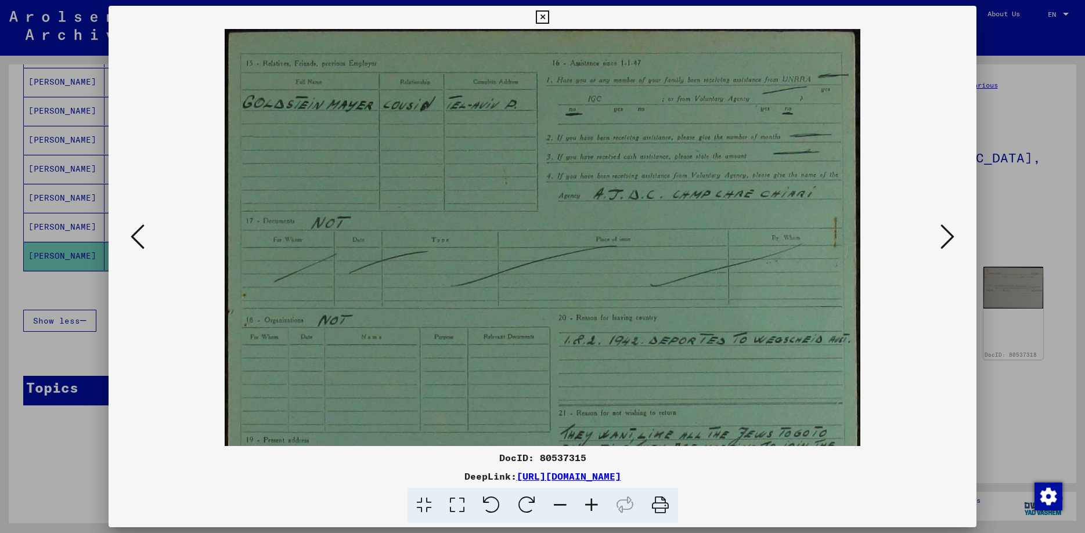
click at [594, 505] on icon at bounding box center [591, 505] width 31 height 35
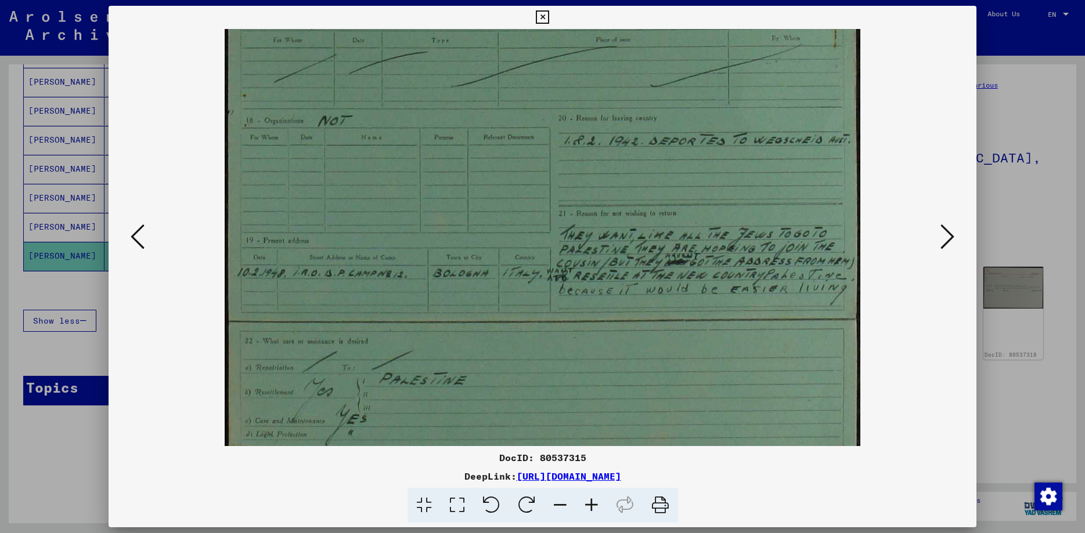
scroll to position [215, 0]
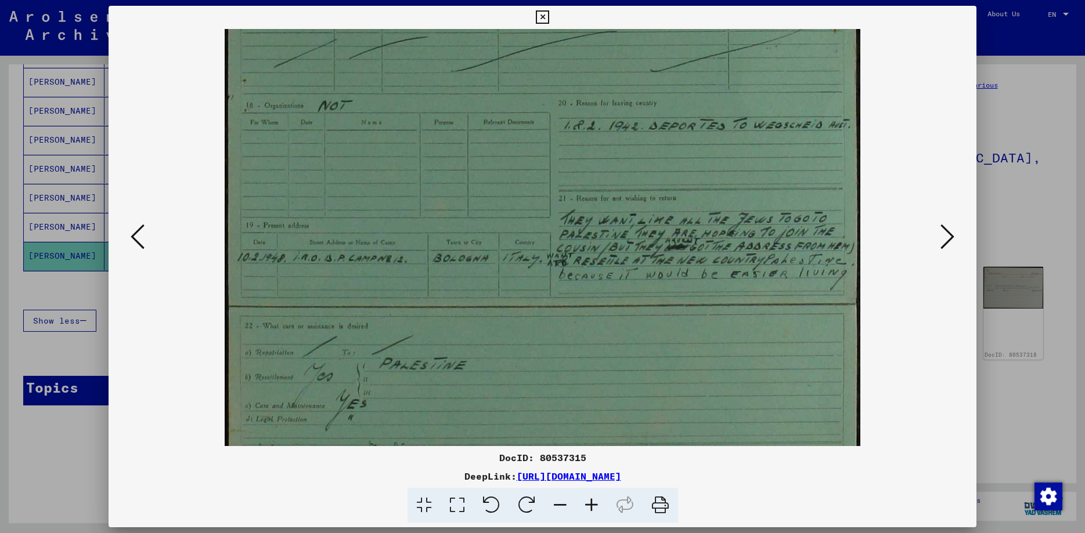
drag, startPoint x: 444, startPoint y: 308, endPoint x: 393, endPoint y: 93, distance: 220.7
click at [393, 93] on img at bounding box center [543, 255] width 636 height 882
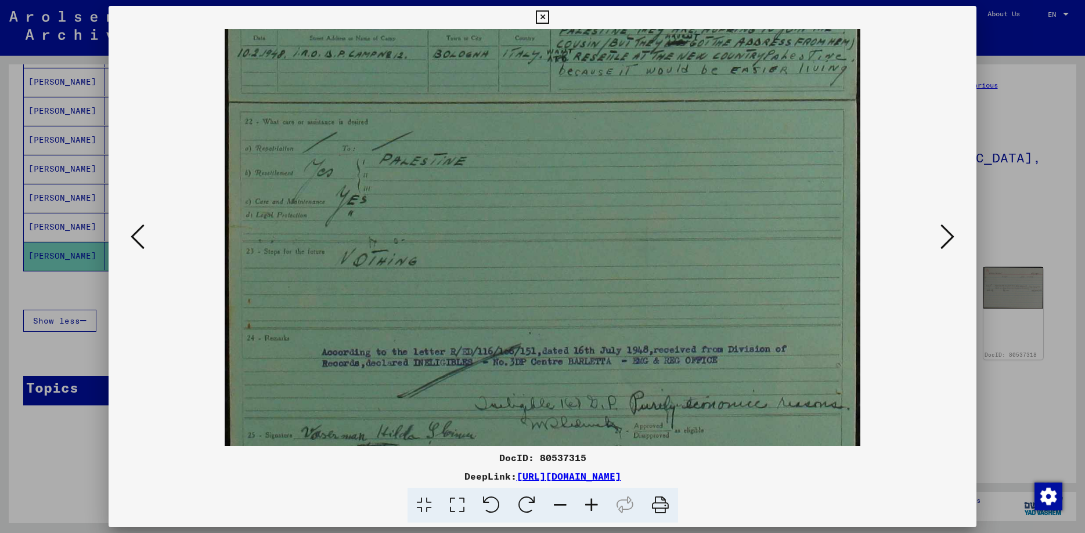
scroll to position [420, 0]
drag, startPoint x: 287, startPoint y: 328, endPoint x: 304, endPoint y: 123, distance: 205.6
click at [304, 123] on img at bounding box center [543, 50] width 636 height 882
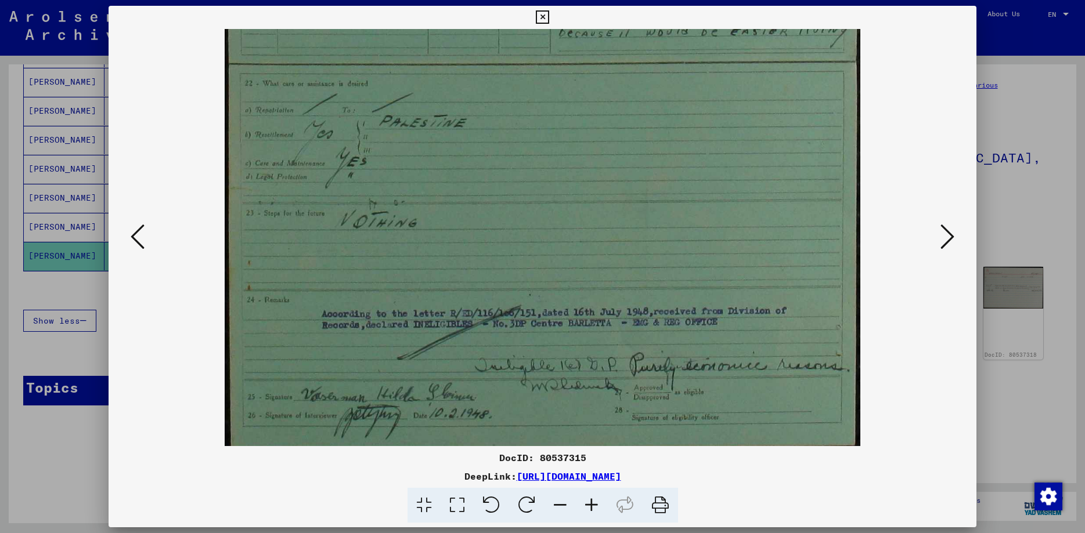
scroll to position [464, 0]
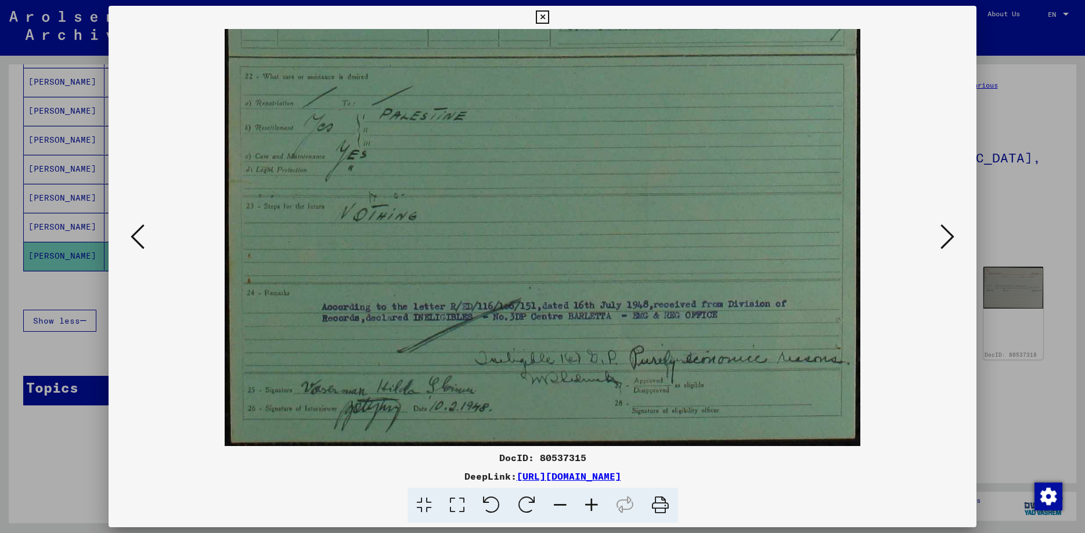
drag, startPoint x: 297, startPoint y: 384, endPoint x: 303, endPoint y: 315, distance: 69.3
click at [303, 315] on img at bounding box center [543, 6] width 636 height 882
click at [937, 246] on div at bounding box center [542, 237] width 789 height 417
click at [944, 247] on icon at bounding box center [947, 237] width 14 height 28
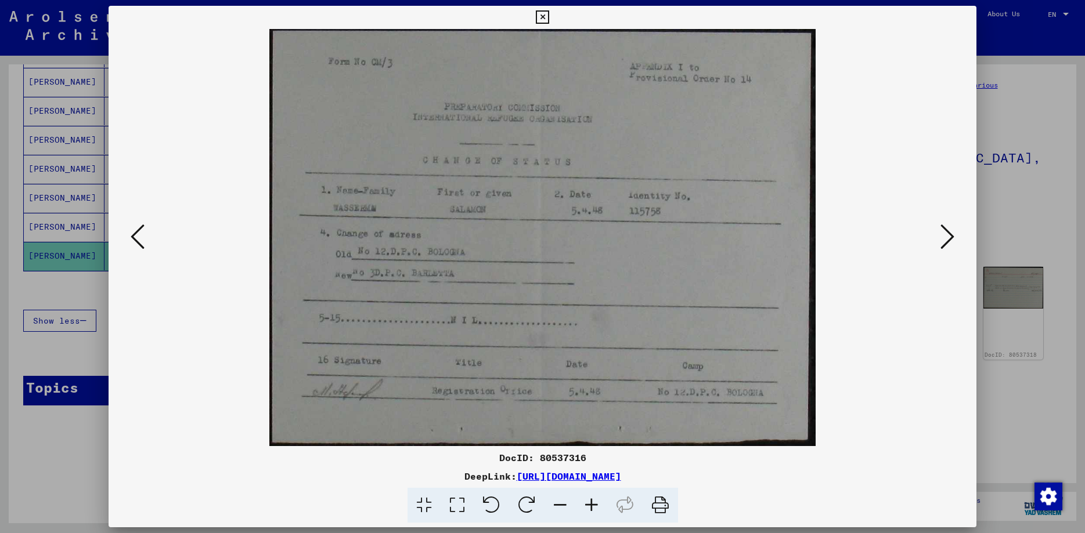
scroll to position [0, 0]
click at [943, 244] on icon at bounding box center [947, 237] width 14 height 28
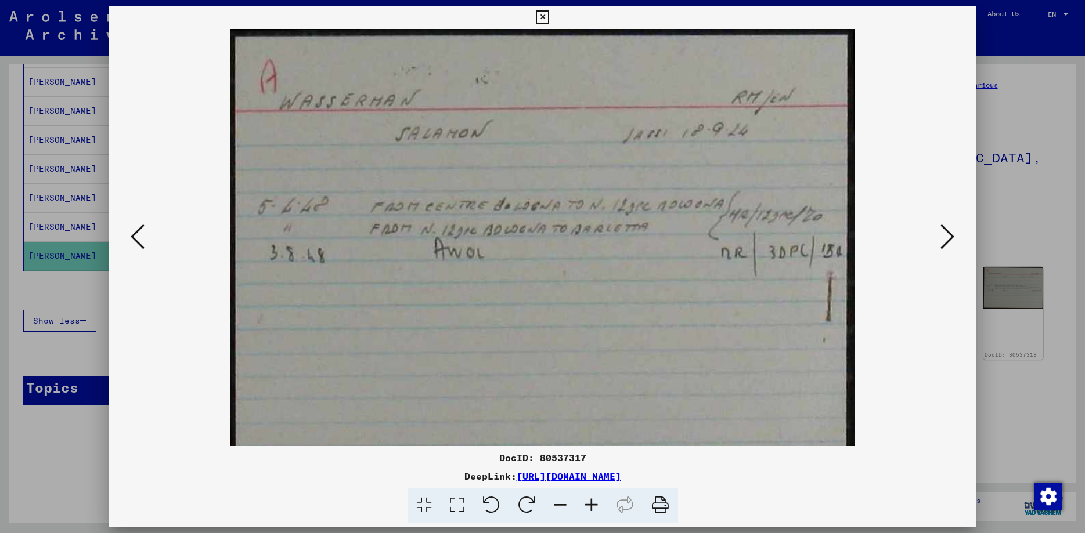
click at [943, 244] on icon at bounding box center [947, 237] width 14 height 28
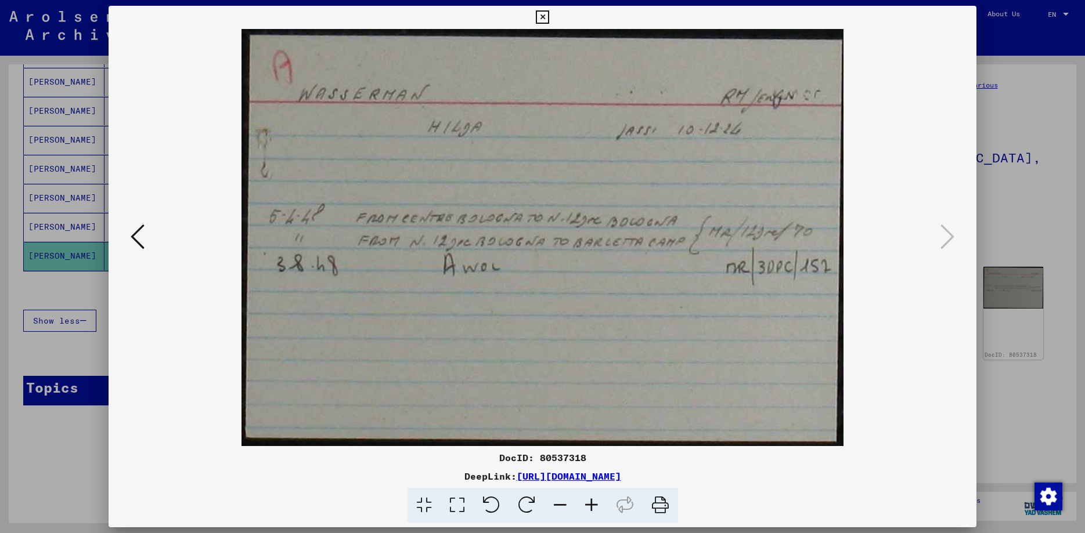
click at [549, 14] on icon at bounding box center [542, 17] width 13 height 14
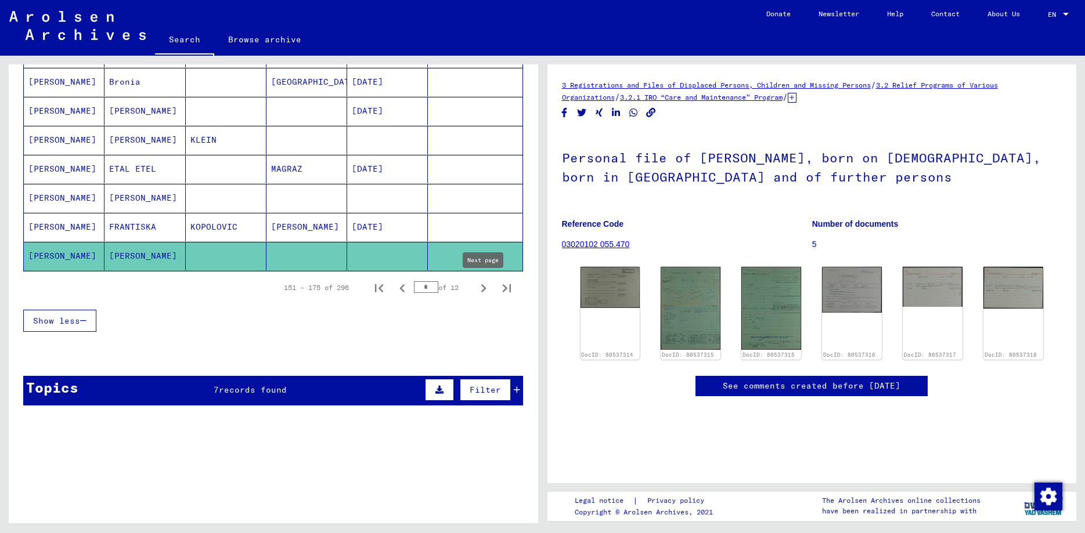
click at [482, 286] on icon "Next page" at bounding box center [483, 288] width 5 height 8
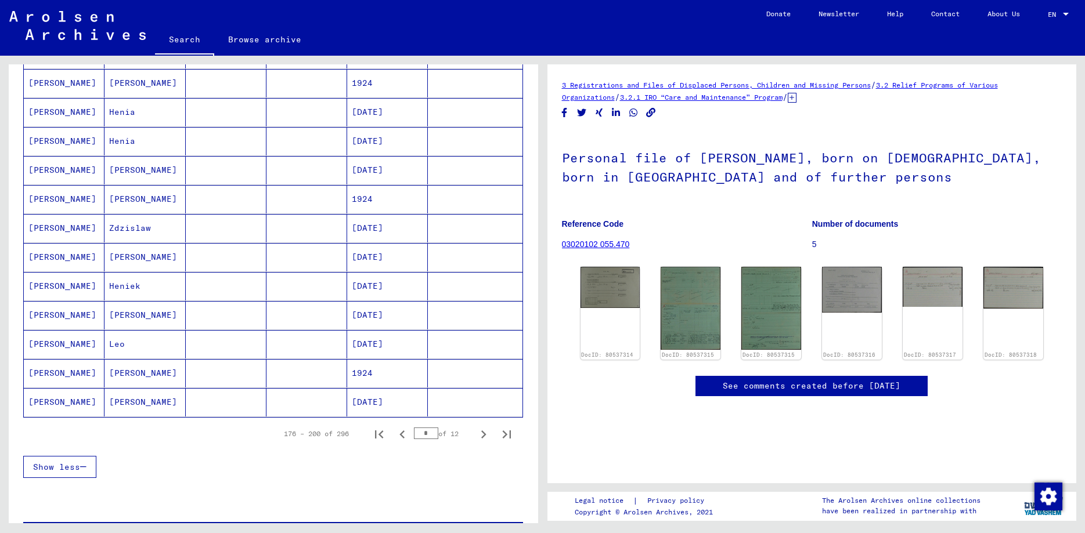
scroll to position [564, 0]
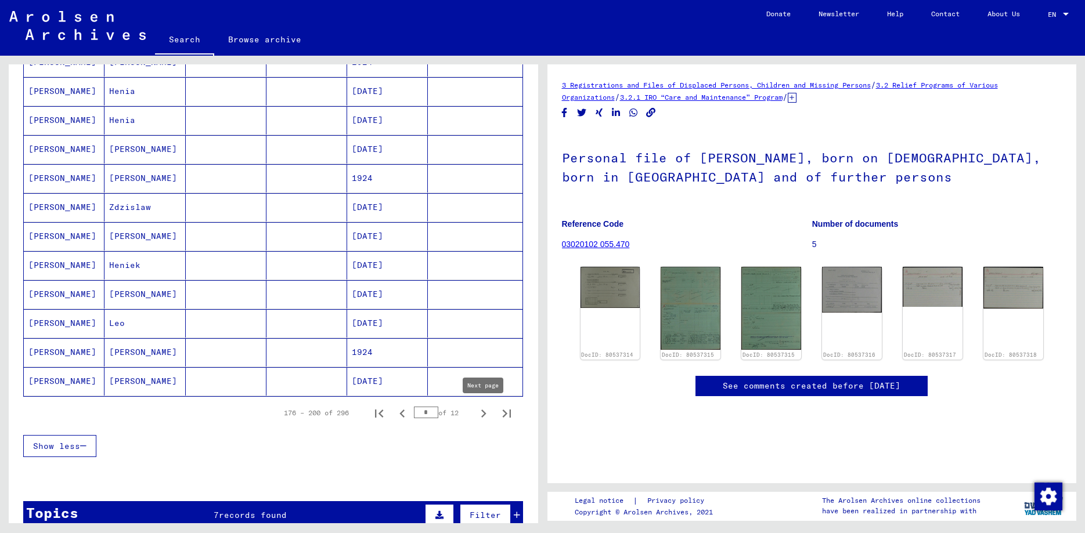
click at [483, 416] on icon "Next page" at bounding box center [483, 414] width 5 height 8
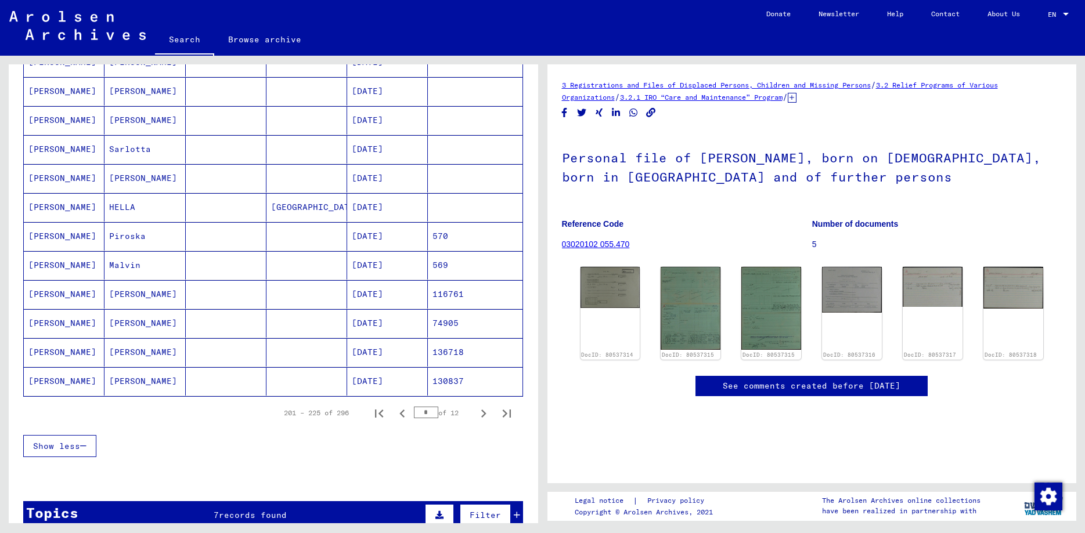
drag, startPoint x: 483, startPoint y: 416, endPoint x: 216, endPoint y: 385, distance: 268.8
click at [194, 441] on div "Last Name First Name Maiden Name Place of Birth Date of Birth Prisoner # [PERSO…" at bounding box center [273, 50] width 501 height 825
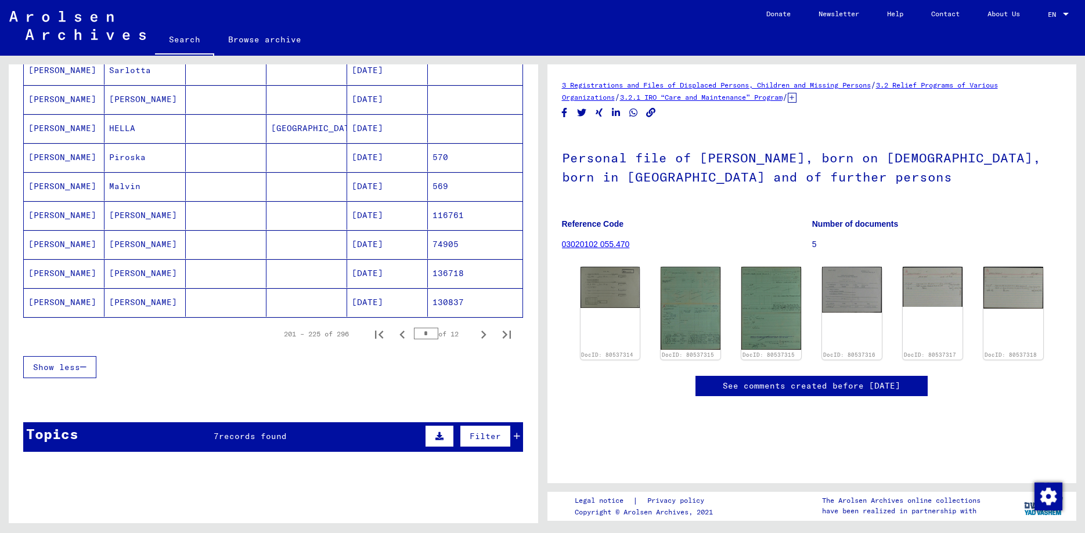
scroll to position [752, 0]
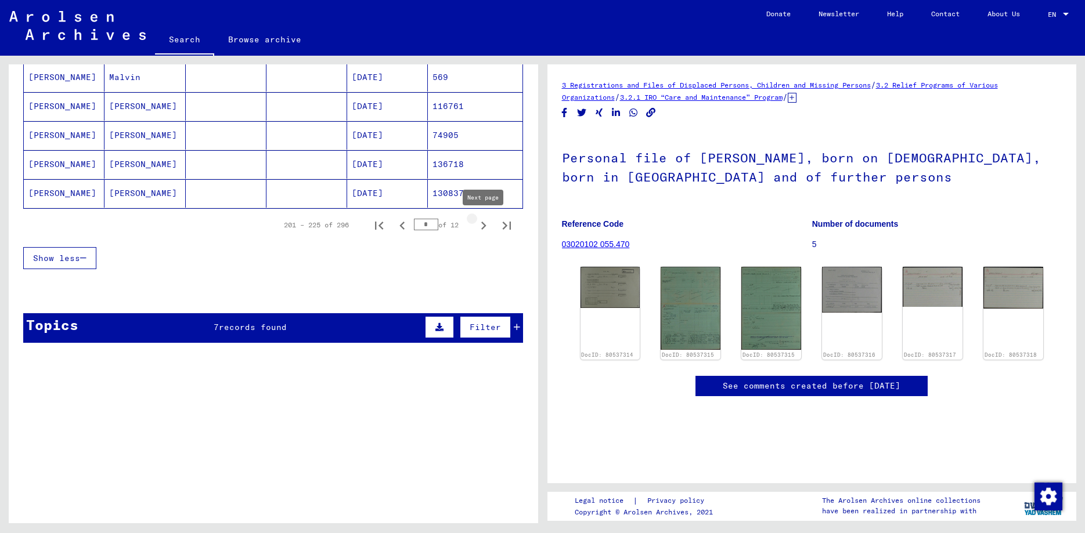
click at [483, 228] on icon "Next page" at bounding box center [483, 226] width 5 height 8
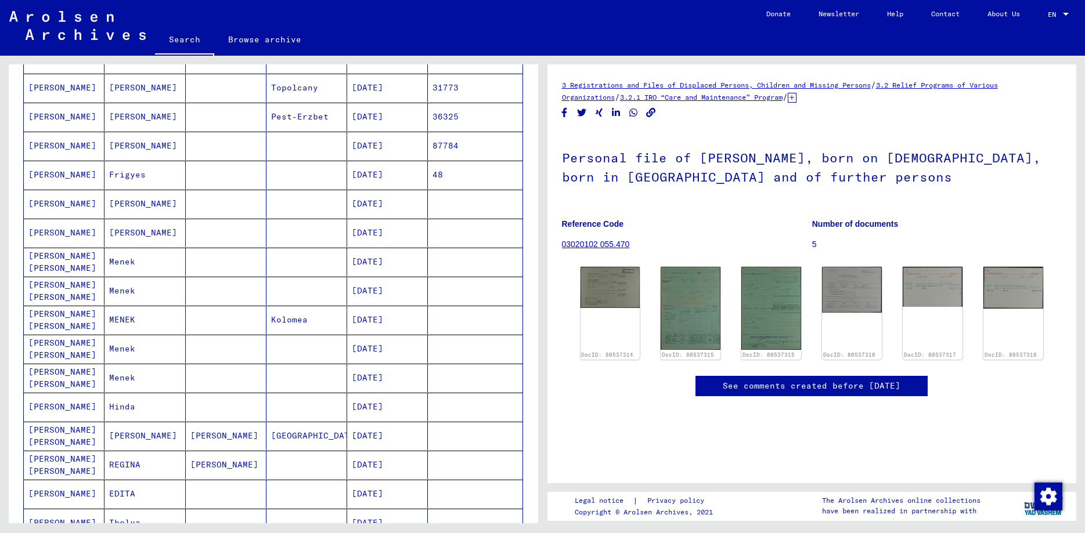
scroll to position [501, 0]
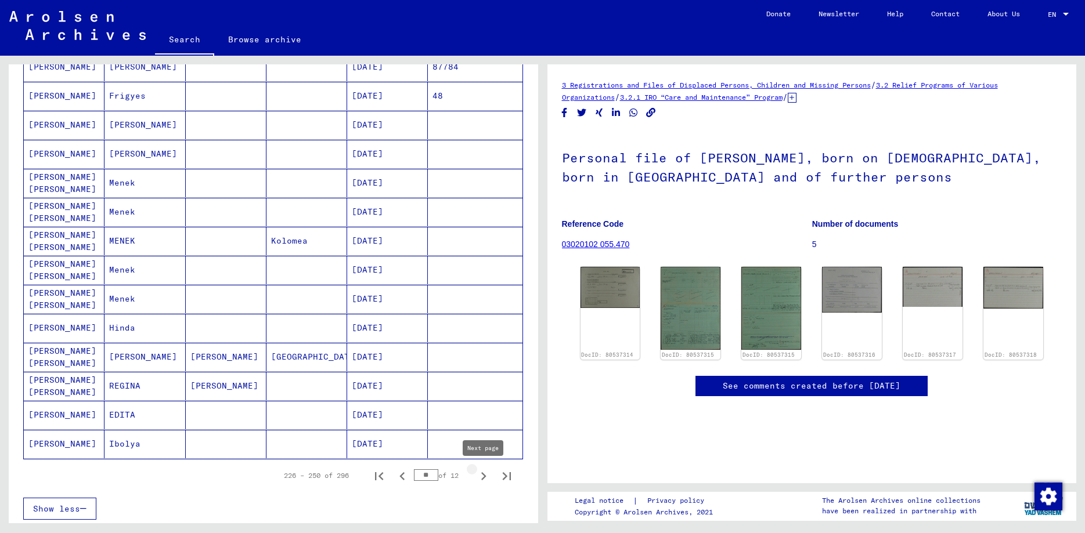
click at [479, 477] on icon "Next page" at bounding box center [483, 476] width 16 height 16
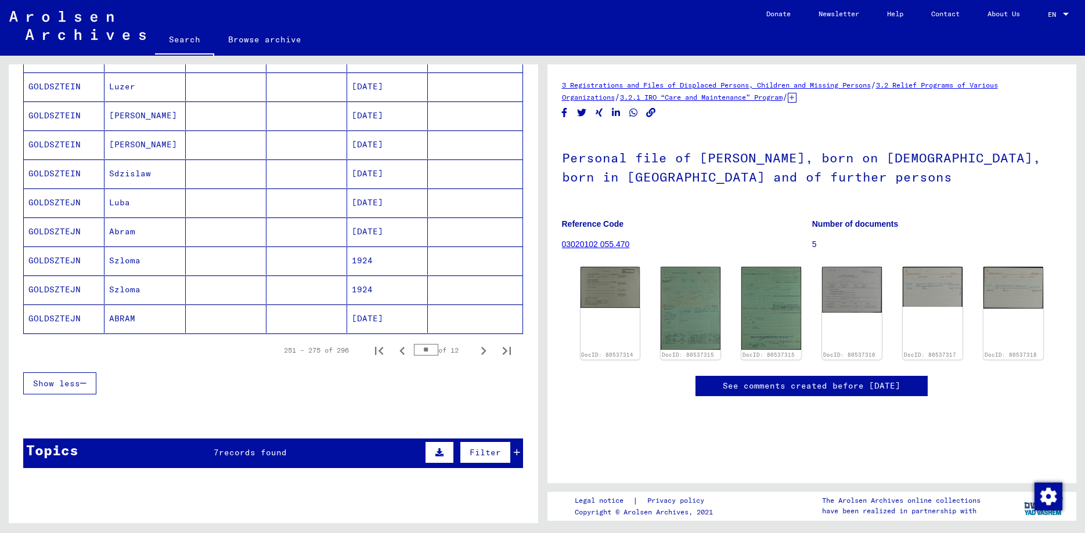
scroll to position [815, 0]
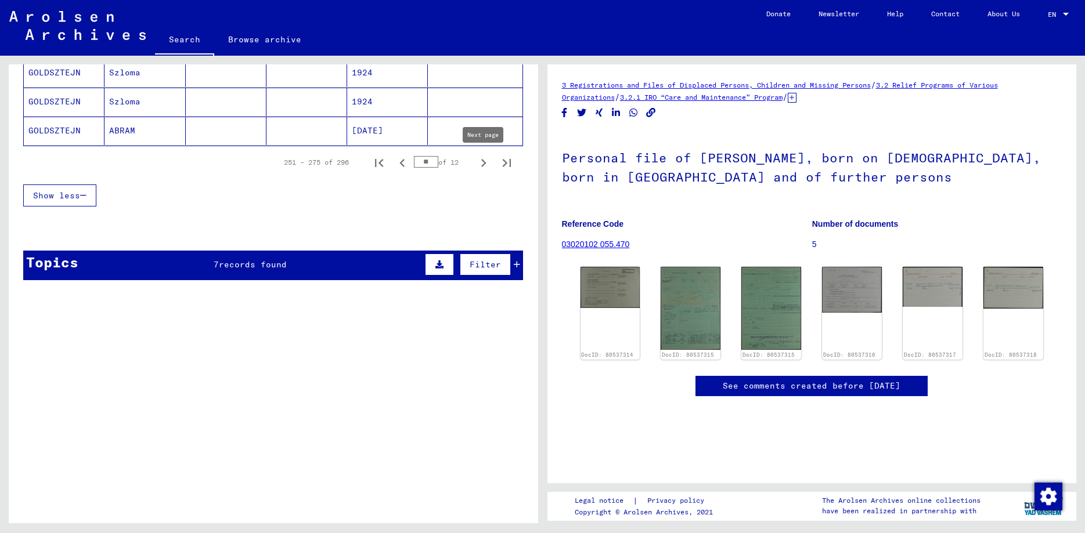
click at [484, 162] on icon "Next page" at bounding box center [483, 163] width 16 height 16
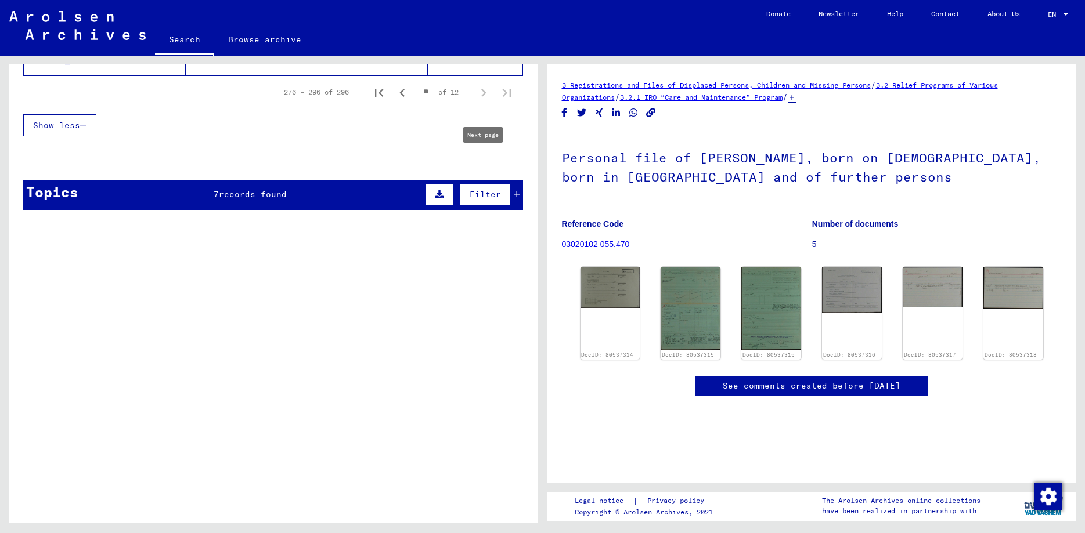
type input "**"
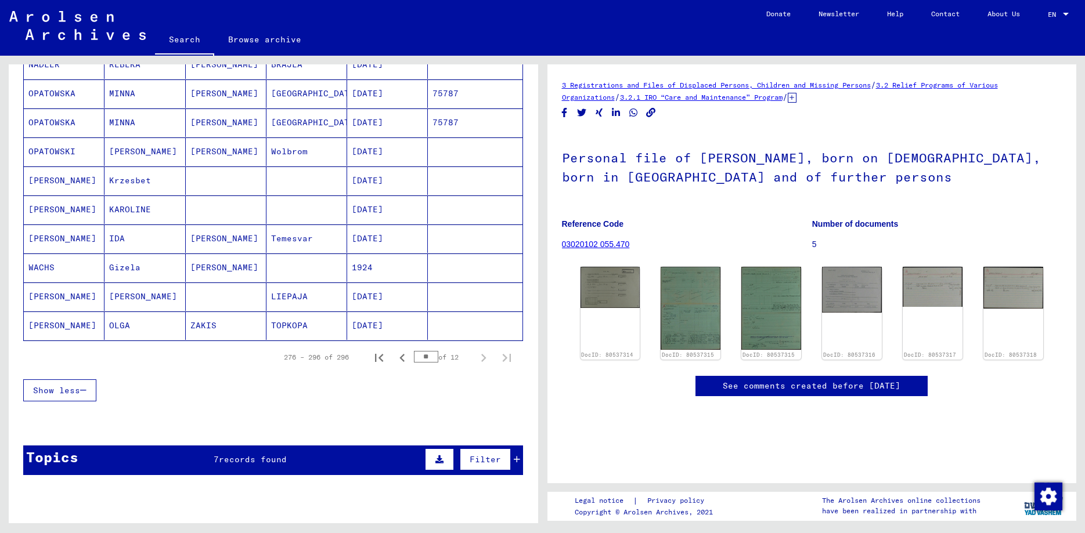
scroll to position [518, 0]
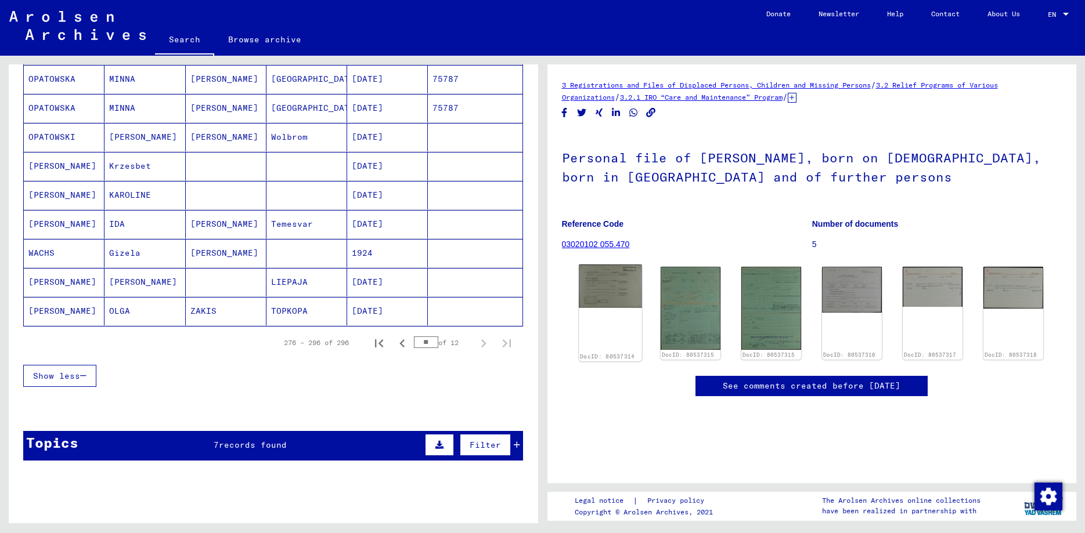
click at [600, 284] on img at bounding box center [610, 287] width 63 height 44
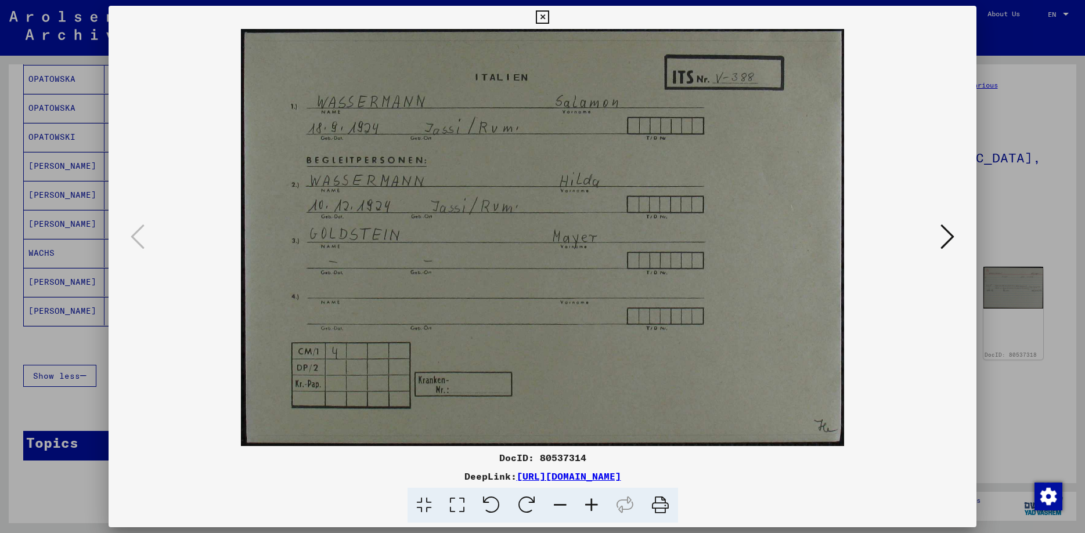
click at [954, 233] on icon at bounding box center [947, 237] width 14 height 28
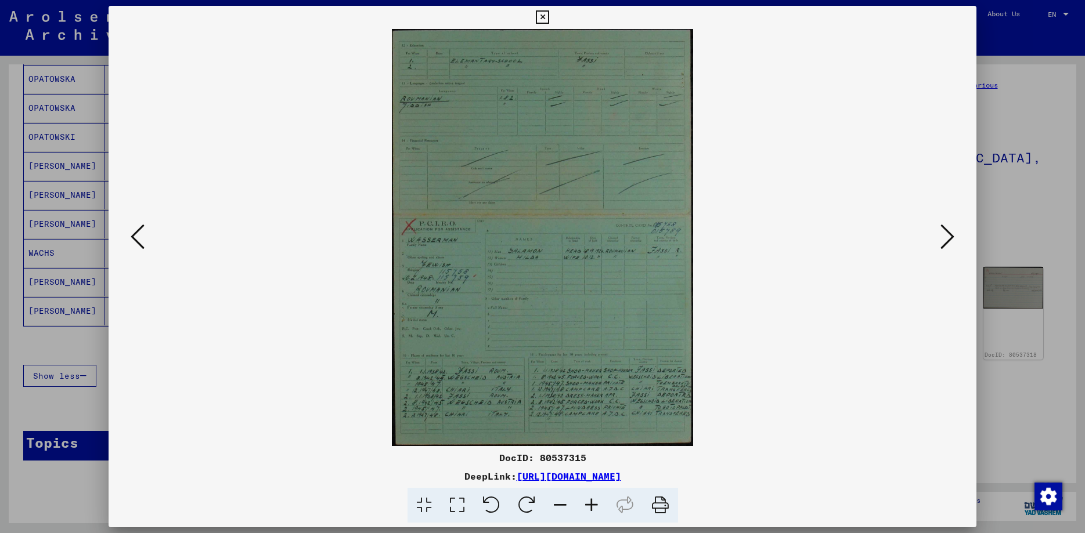
click at [549, 14] on icon at bounding box center [542, 17] width 13 height 14
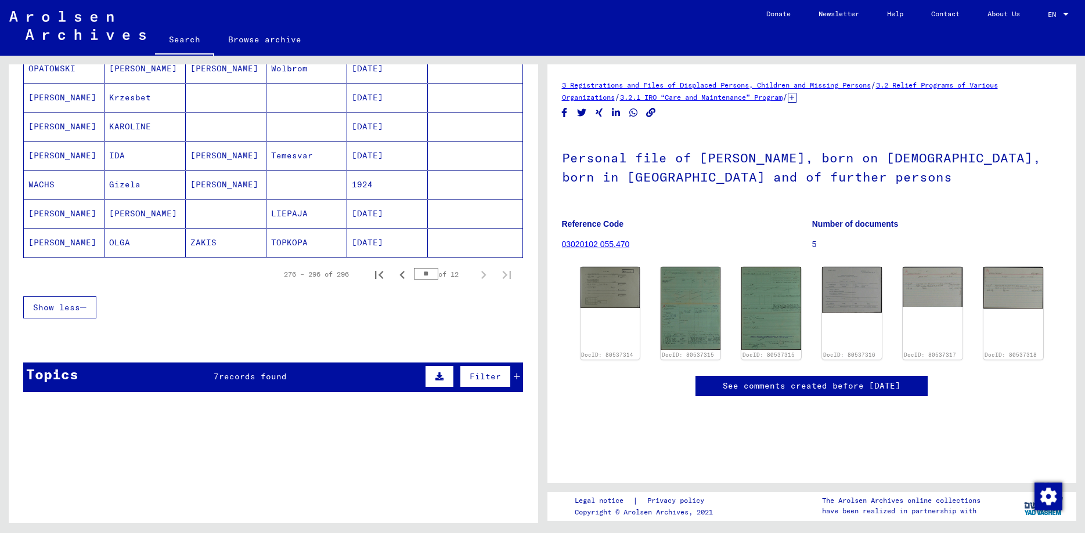
scroll to position [706, 0]
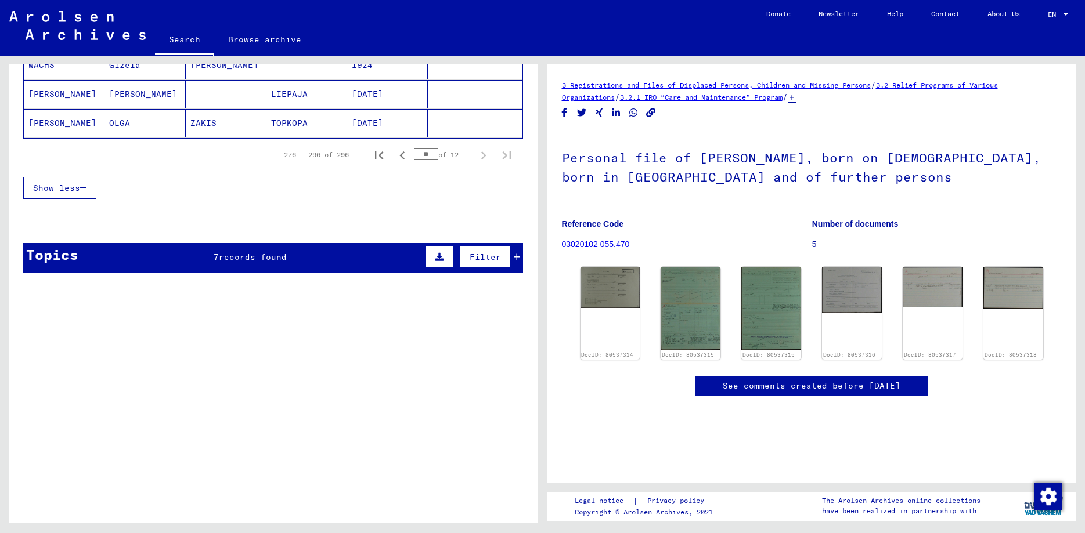
click at [223, 259] on span "records found" at bounding box center [253, 257] width 68 height 10
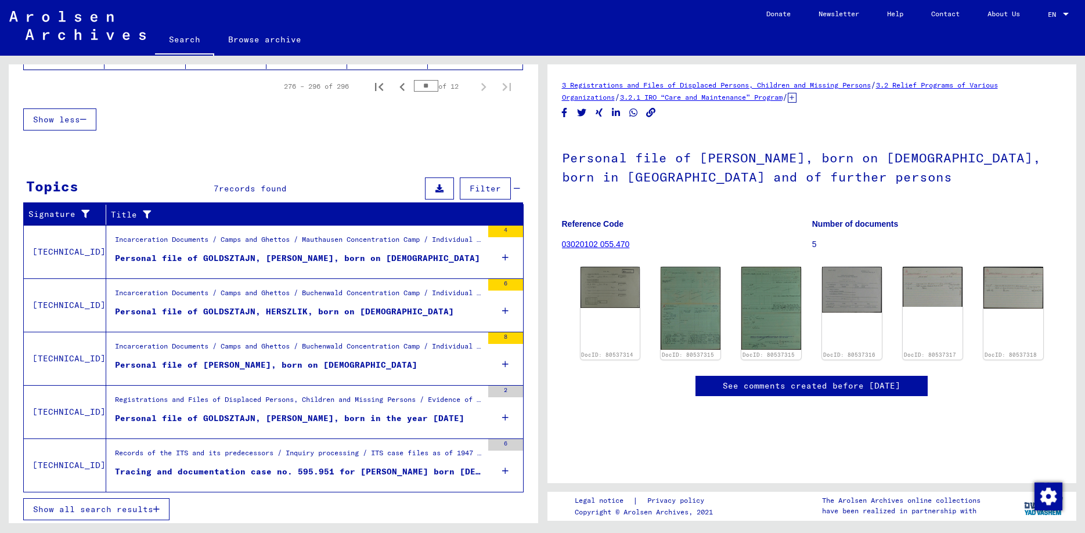
scroll to position [778, 0]
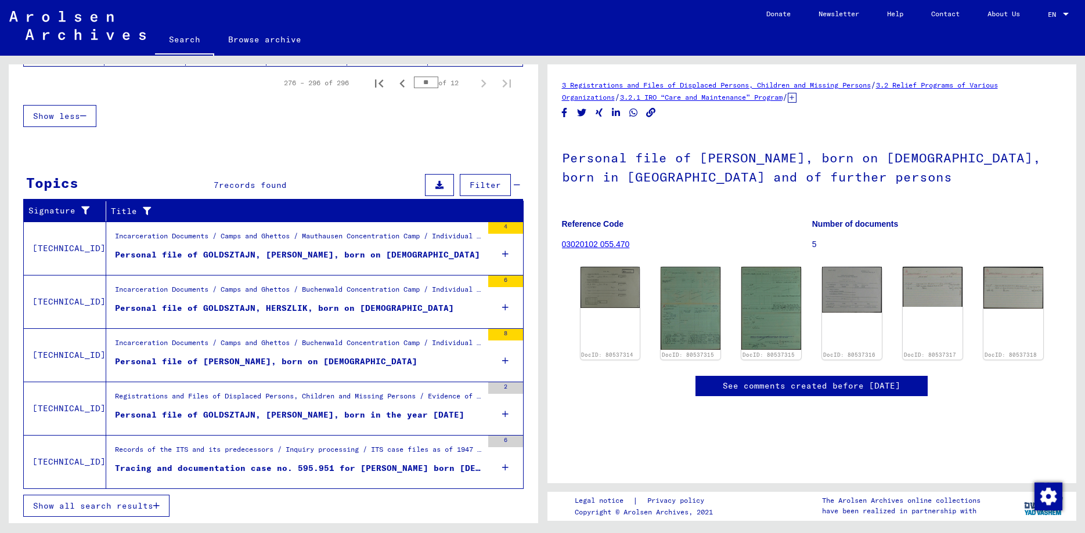
click at [88, 507] on span "Show all search results" at bounding box center [93, 506] width 120 height 10
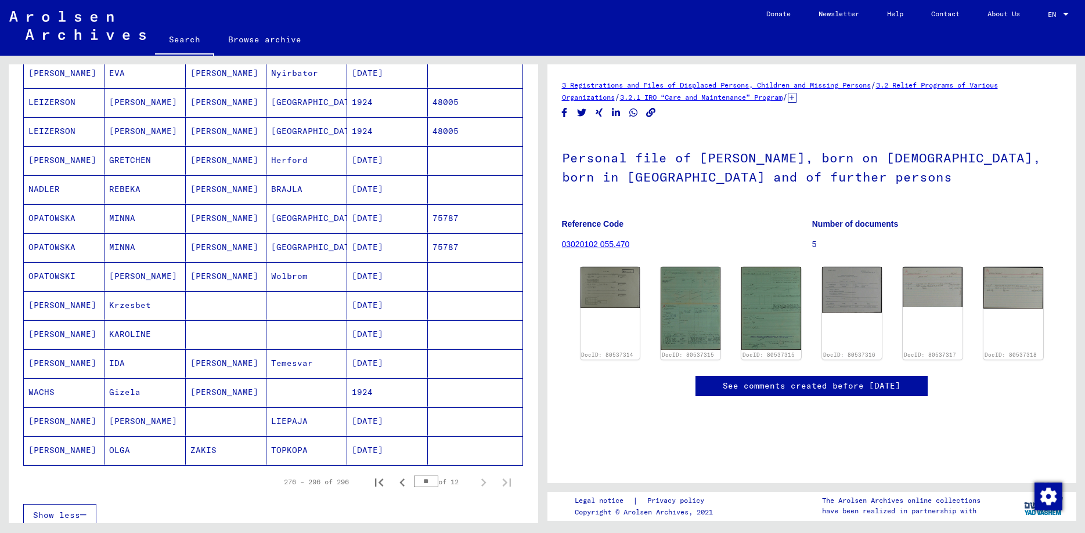
scroll to position [379, 0]
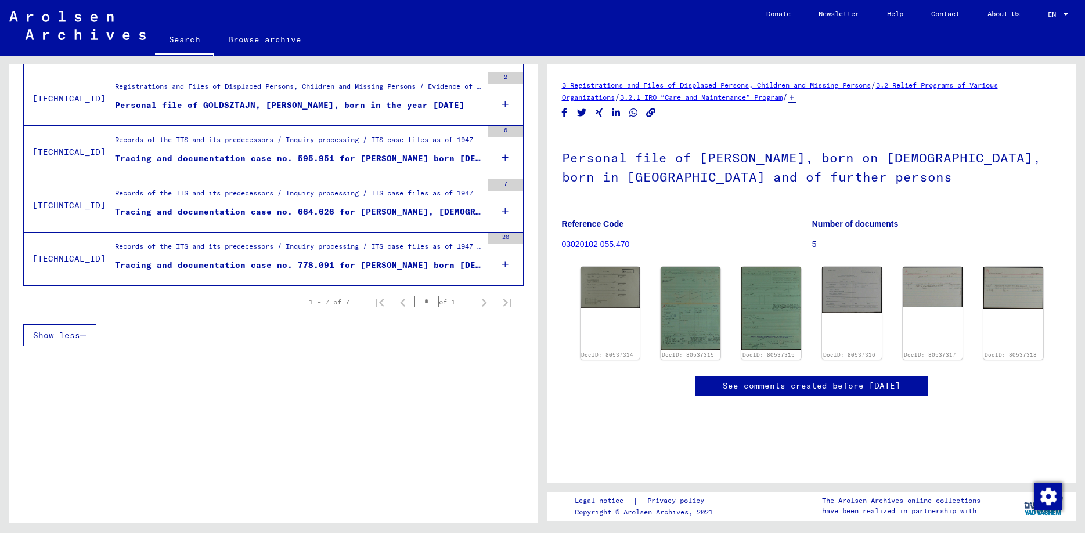
click at [414, 215] on div "Tracing and documentation case no. 664.626 for [PERSON_NAME], [DEMOGRAPHIC_DATA…" at bounding box center [298, 212] width 367 height 12
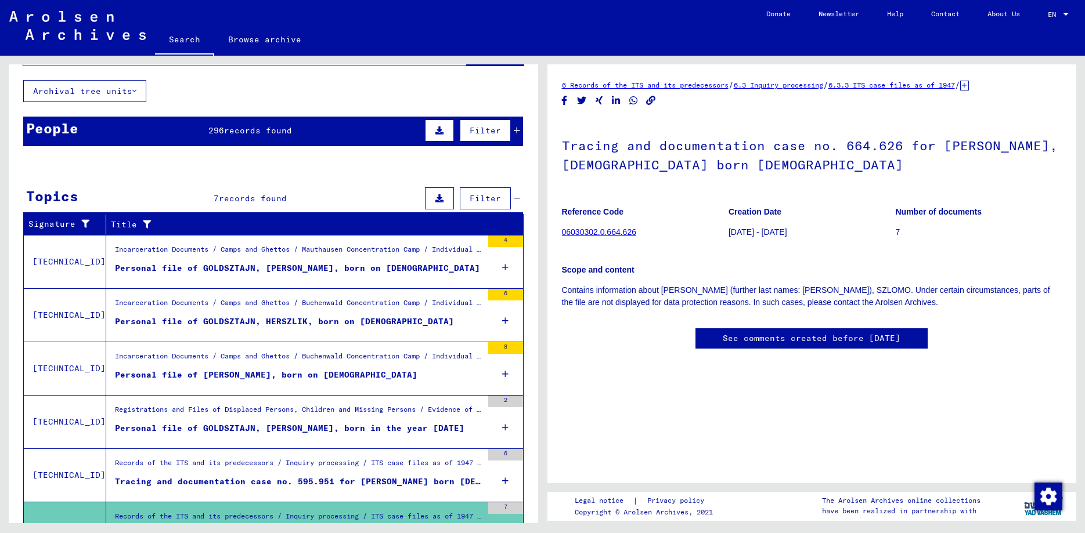
scroll to position [66, 0]
